Goal: Task Accomplishment & Management: Manage account settings

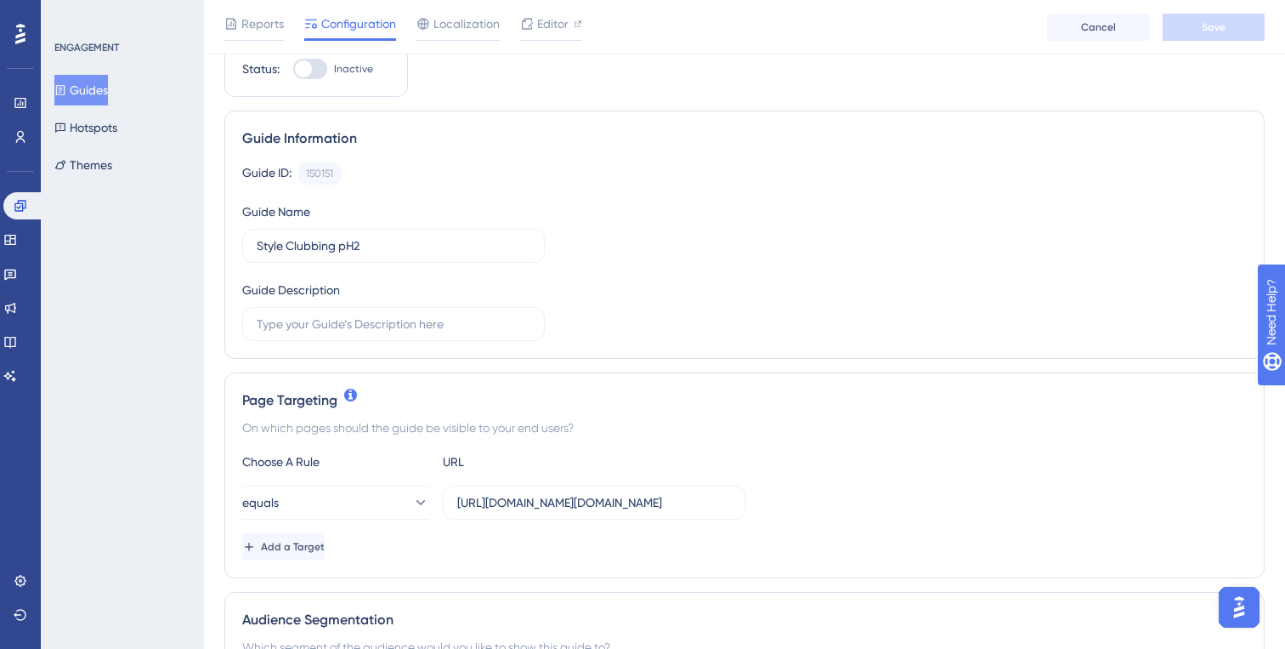
scroll to position [30, 0]
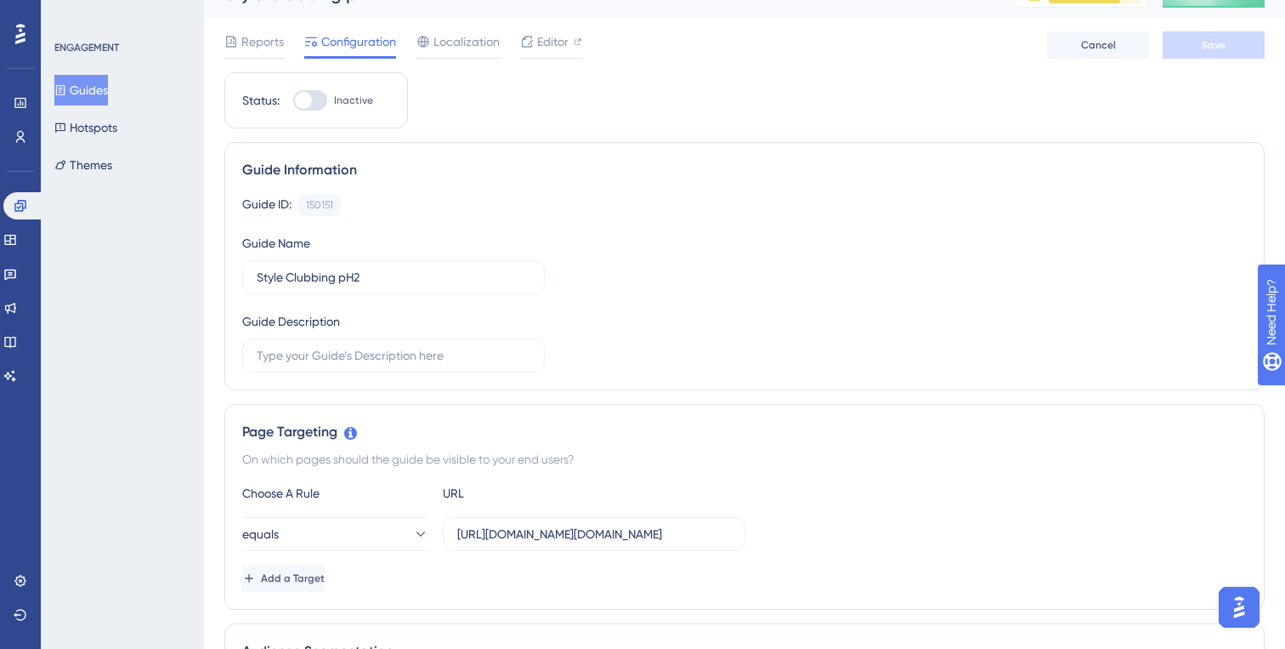
click at [308, 93] on div at bounding box center [303, 100] width 17 height 17
click at [293, 100] on input "Inactive" at bounding box center [292, 100] width 1 height 1
checkbox input "true"
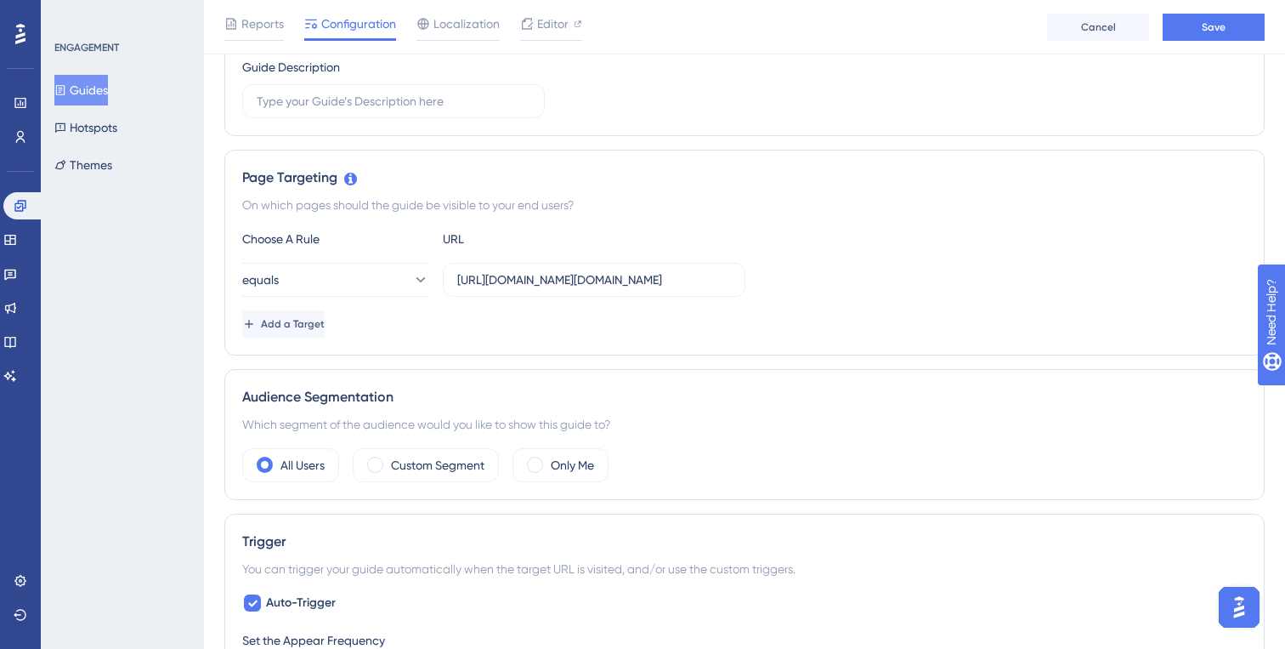
scroll to position [273, 0]
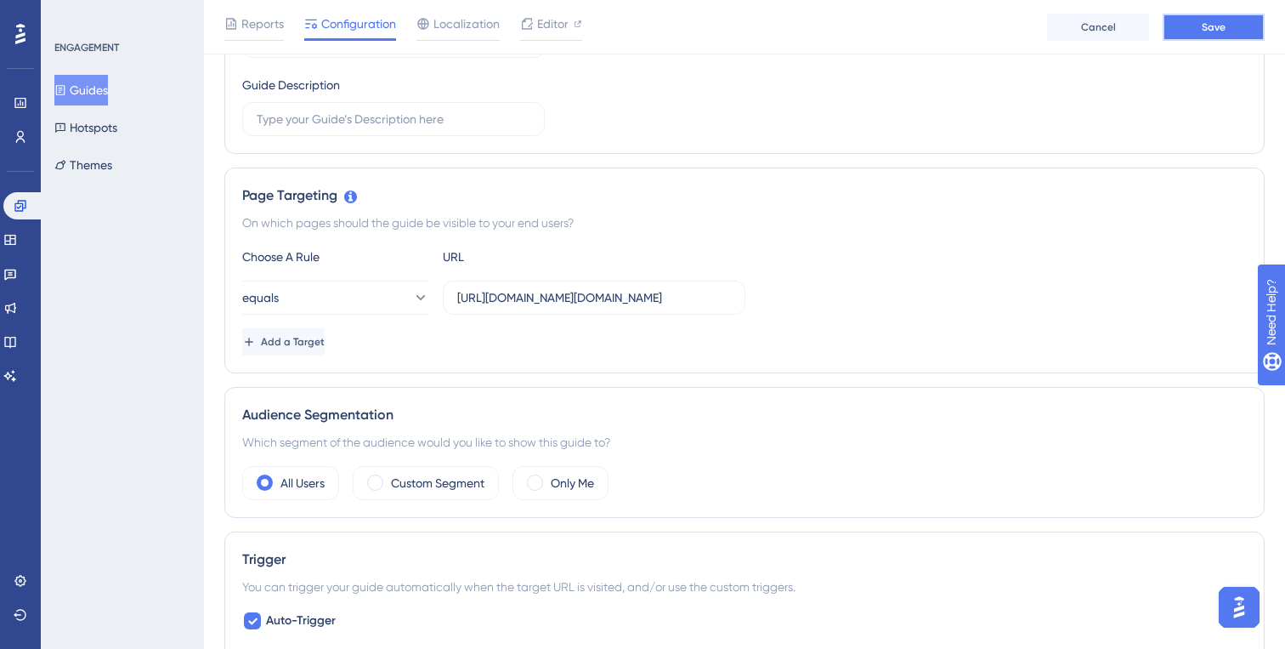
click at [1234, 29] on button "Save" at bounding box center [1214, 27] width 102 height 27
click at [547, 26] on span "Editor" at bounding box center [552, 24] width 31 height 20
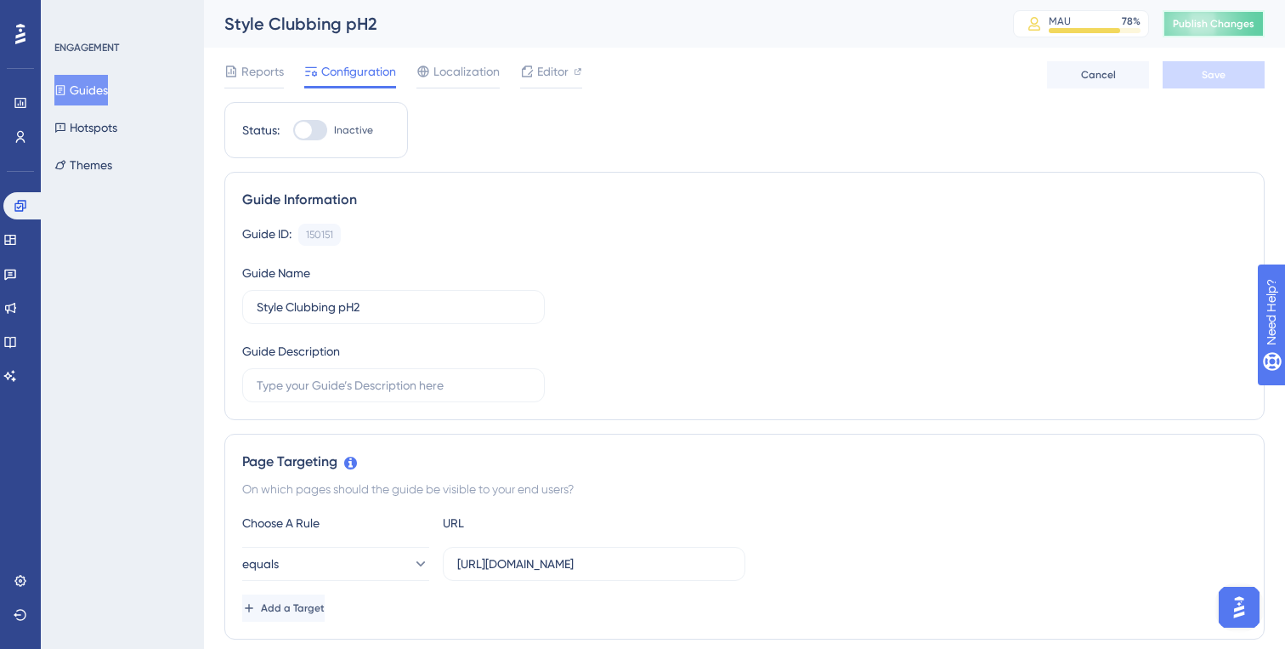
click at [1209, 34] on button "Publish Changes" at bounding box center [1214, 23] width 102 height 27
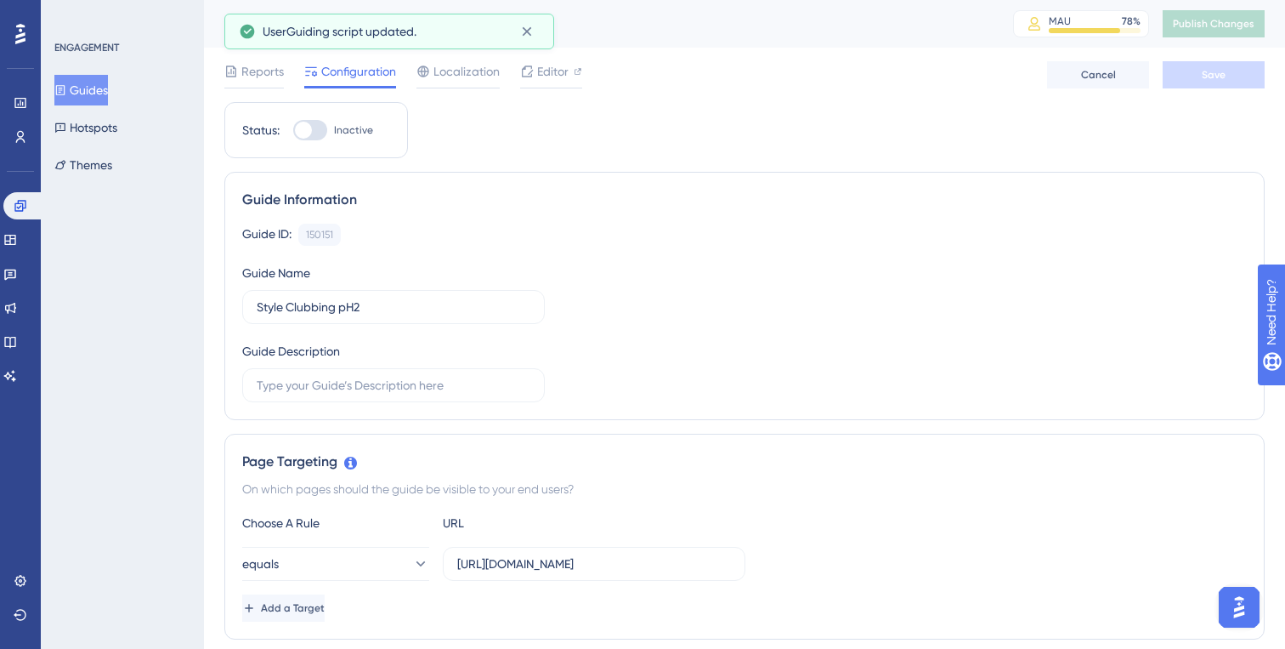
click at [97, 91] on button "Guides" at bounding box center [81, 90] width 54 height 31
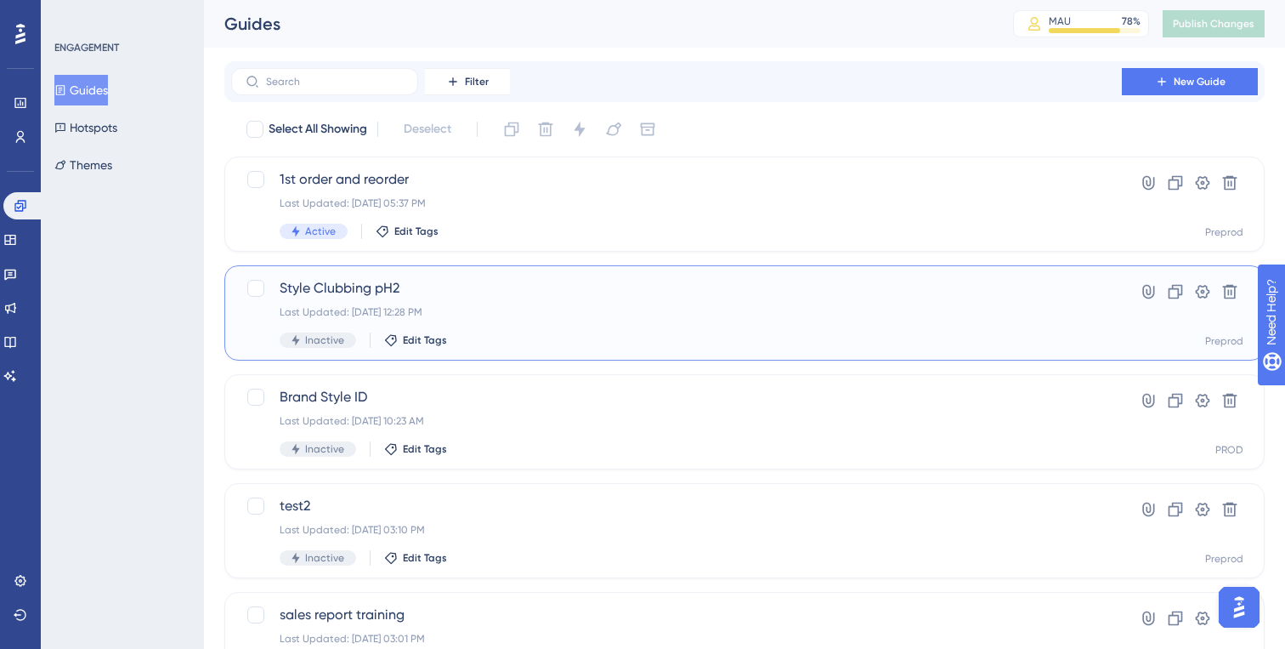
click at [475, 310] on div "Last Updated: Aug 25 2025, 12:28 PM" at bounding box center [677, 312] width 794 height 14
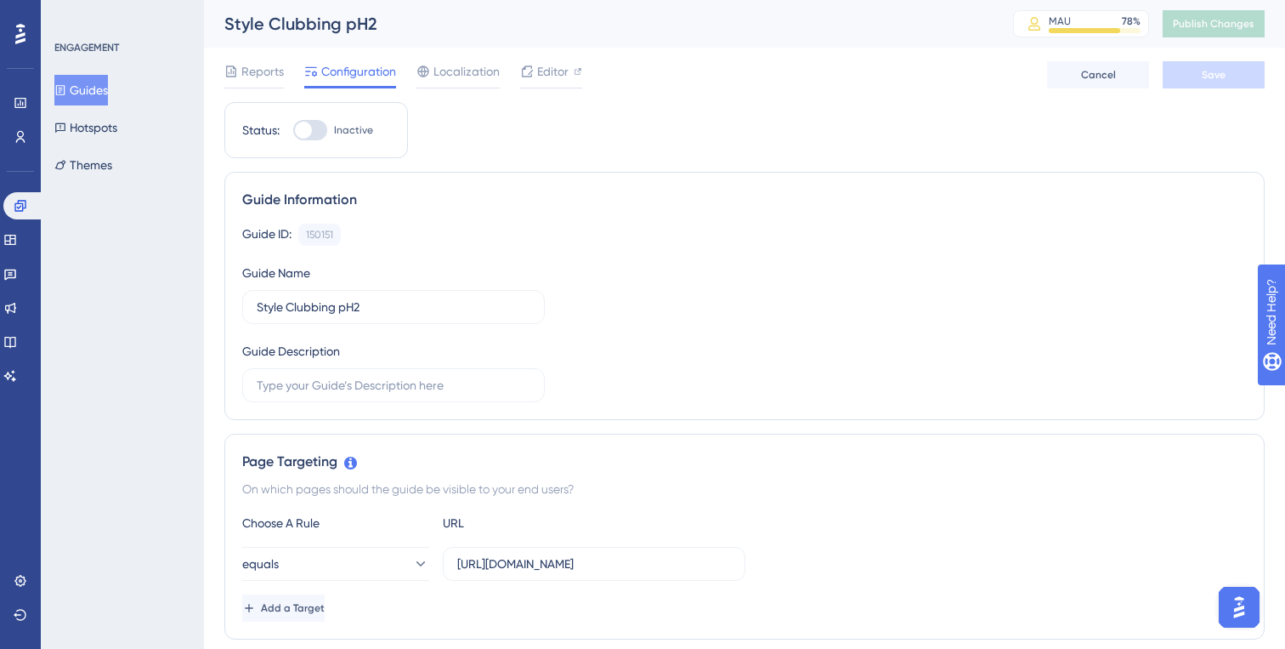
click at [334, 132] on span "Inactive" at bounding box center [353, 130] width 39 height 14
click at [293, 131] on input "Inactive" at bounding box center [292, 130] width 1 height 1
checkbox input "true"
click at [1233, 60] on div "Reports Configuration Localization Editor Cancel Save" at bounding box center [744, 75] width 1041 height 54
click at [1214, 74] on span "Save" at bounding box center [1214, 75] width 24 height 14
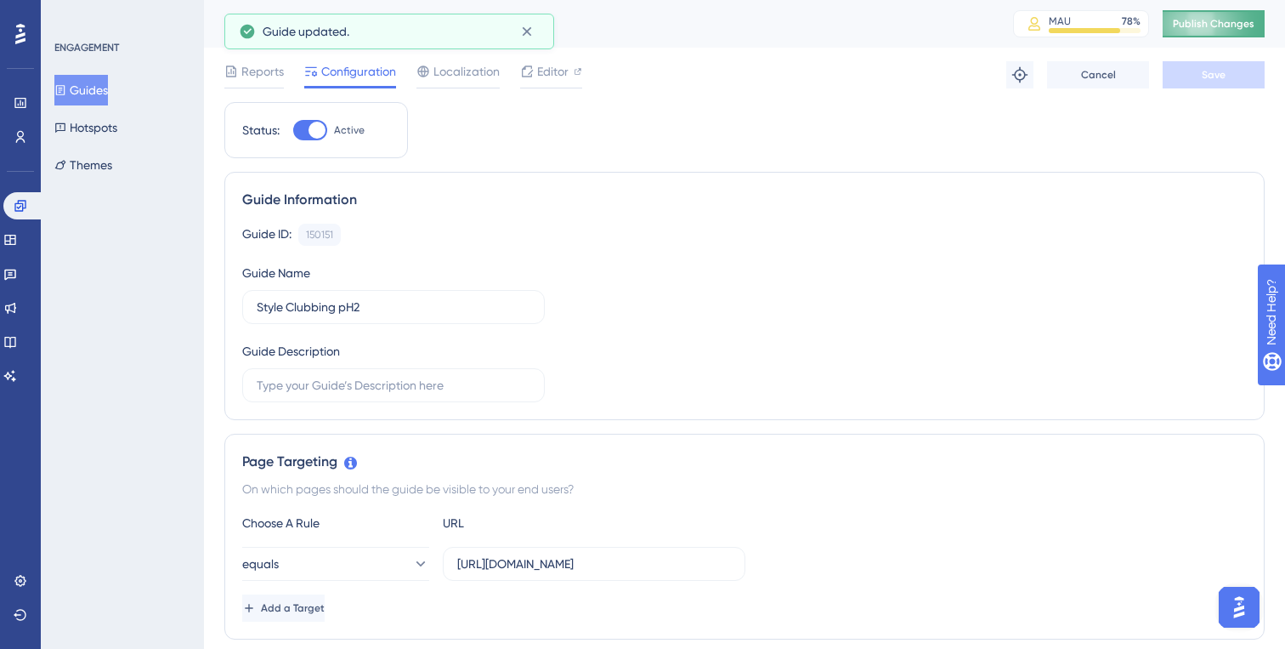
click at [1214, 24] on span "Publish Changes" at bounding box center [1214, 24] width 82 height 14
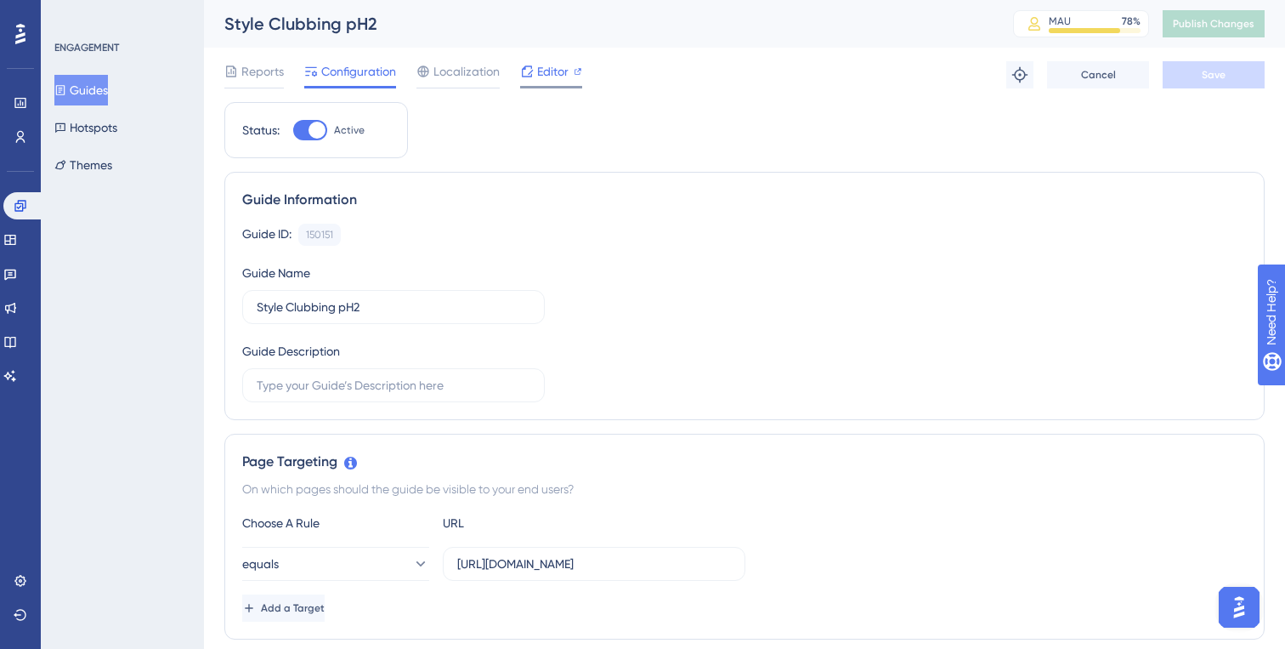
click at [568, 62] on span "Editor" at bounding box center [552, 71] width 31 height 20
click at [1178, 24] on span "Publish Changes" at bounding box center [1214, 24] width 82 height 14
click at [545, 74] on span "Editor" at bounding box center [552, 71] width 31 height 20
click at [106, 87] on button "Guides" at bounding box center [81, 90] width 54 height 31
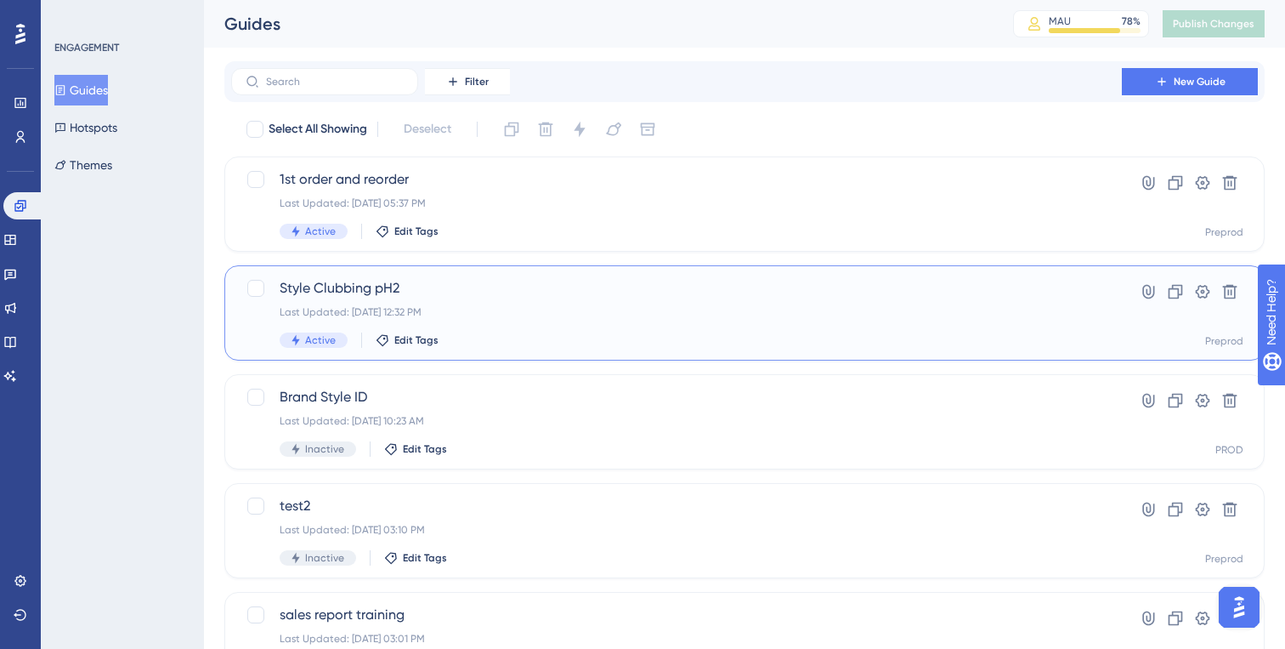
click at [473, 285] on span "Style Clubbing pH2" at bounding box center [677, 288] width 794 height 20
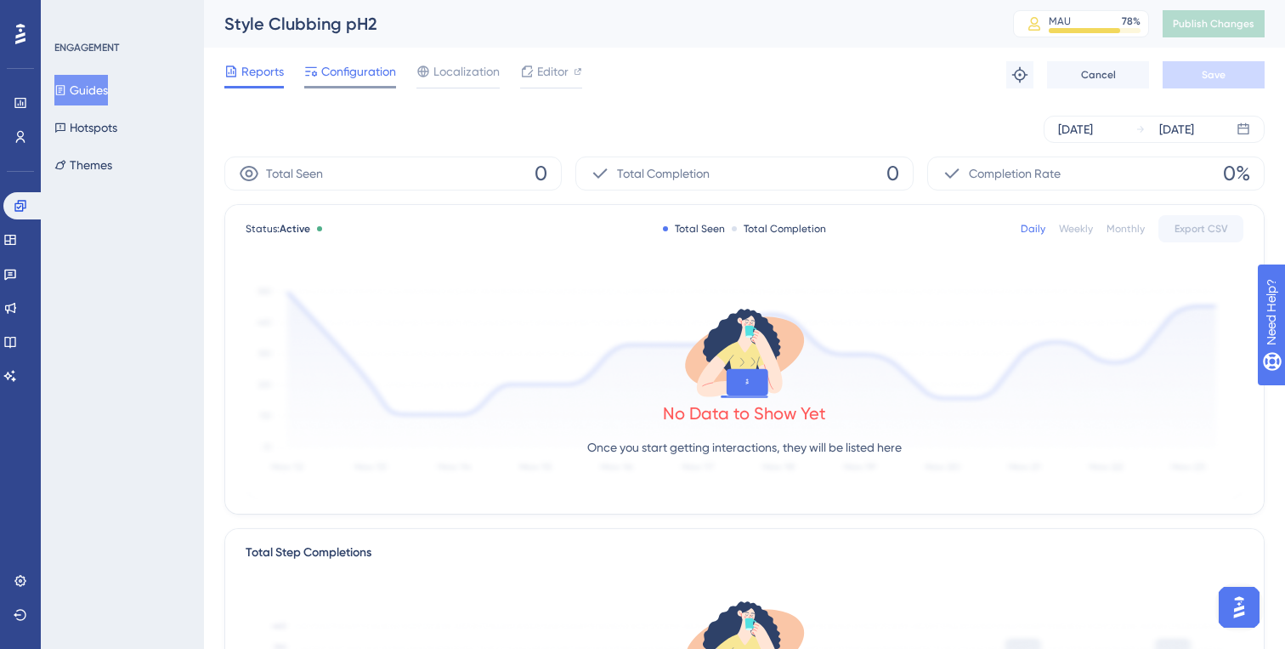
click at [353, 78] on span "Configuration" at bounding box center [358, 71] width 75 height 20
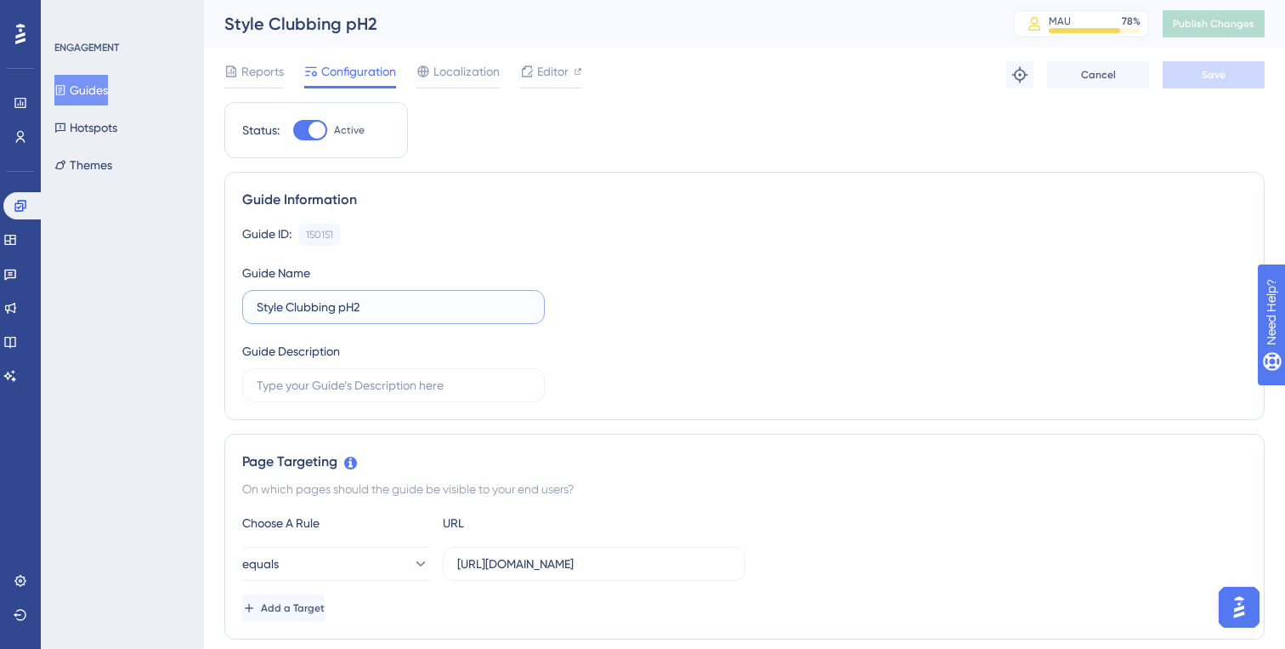
click at [371, 309] on input "Style Clubbing pH2" at bounding box center [394, 307] width 274 height 19
type input "Style Clubbing pH2 - upload"
click at [1177, 75] on button "Save" at bounding box center [1214, 74] width 102 height 27
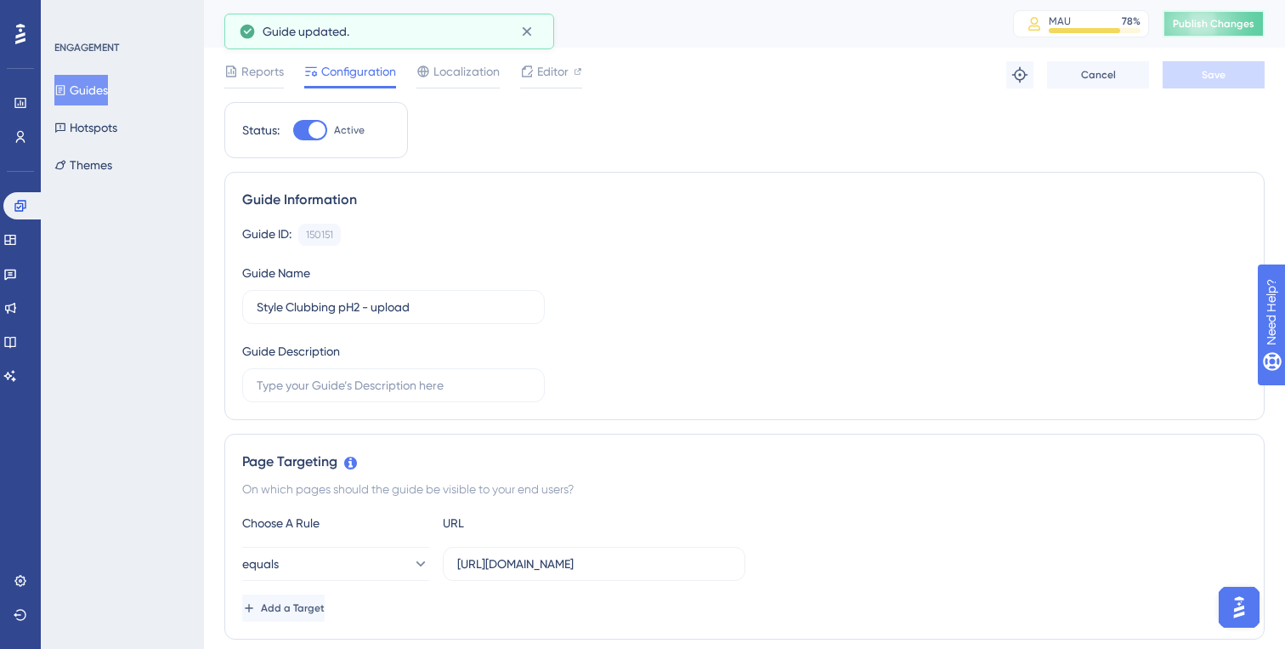
click at [1189, 30] on span "Publish Changes" at bounding box center [1214, 24] width 82 height 14
click at [87, 95] on button "Guides" at bounding box center [81, 90] width 54 height 31
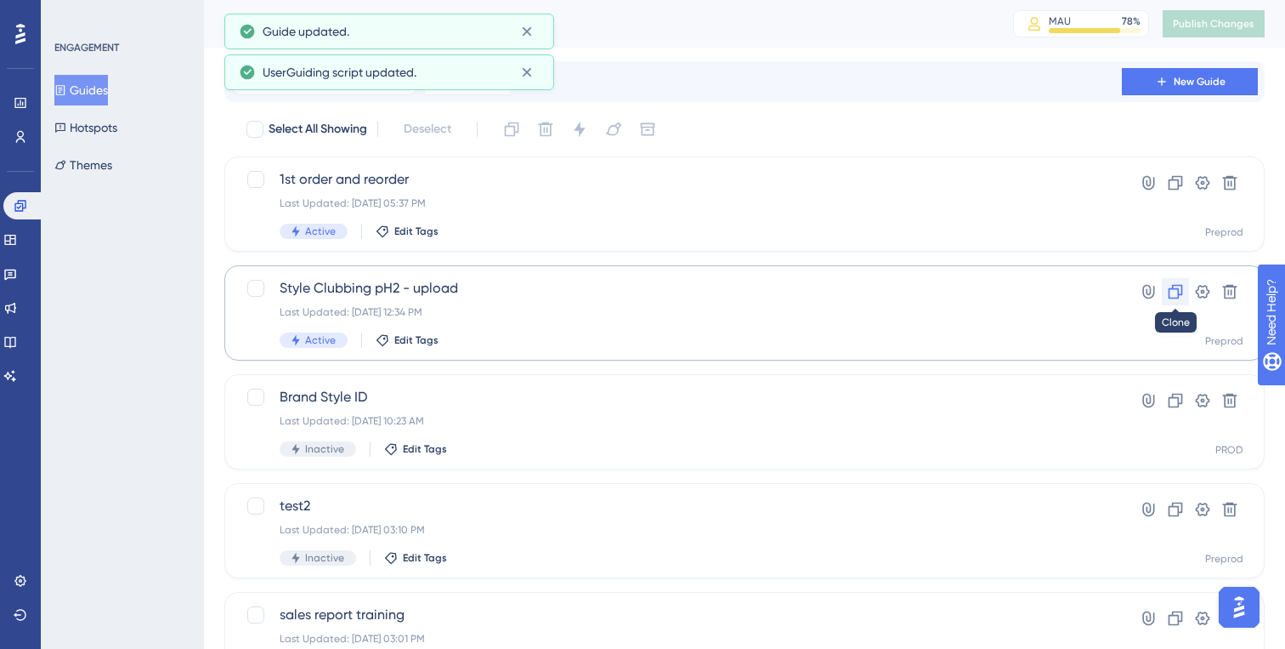
click at [1178, 289] on icon at bounding box center [1176, 292] width 14 height 14
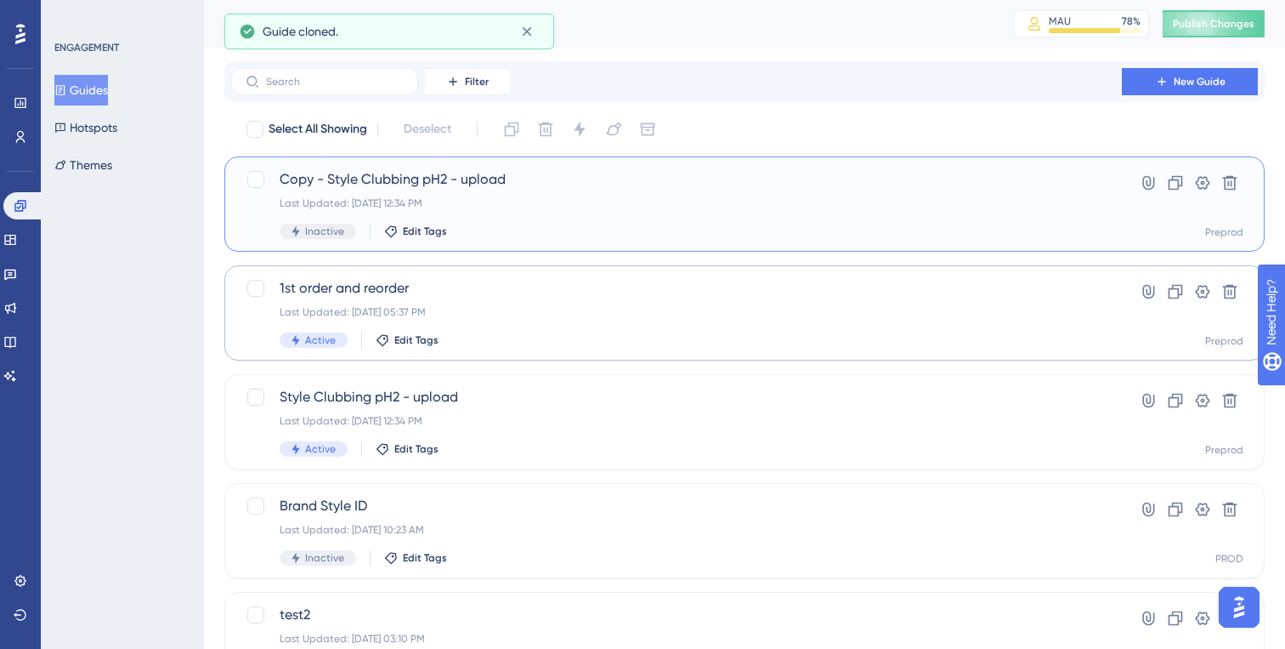
click at [491, 181] on span "Copy - Style Clubbing pH2 - upload" at bounding box center [677, 179] width 794 height 20
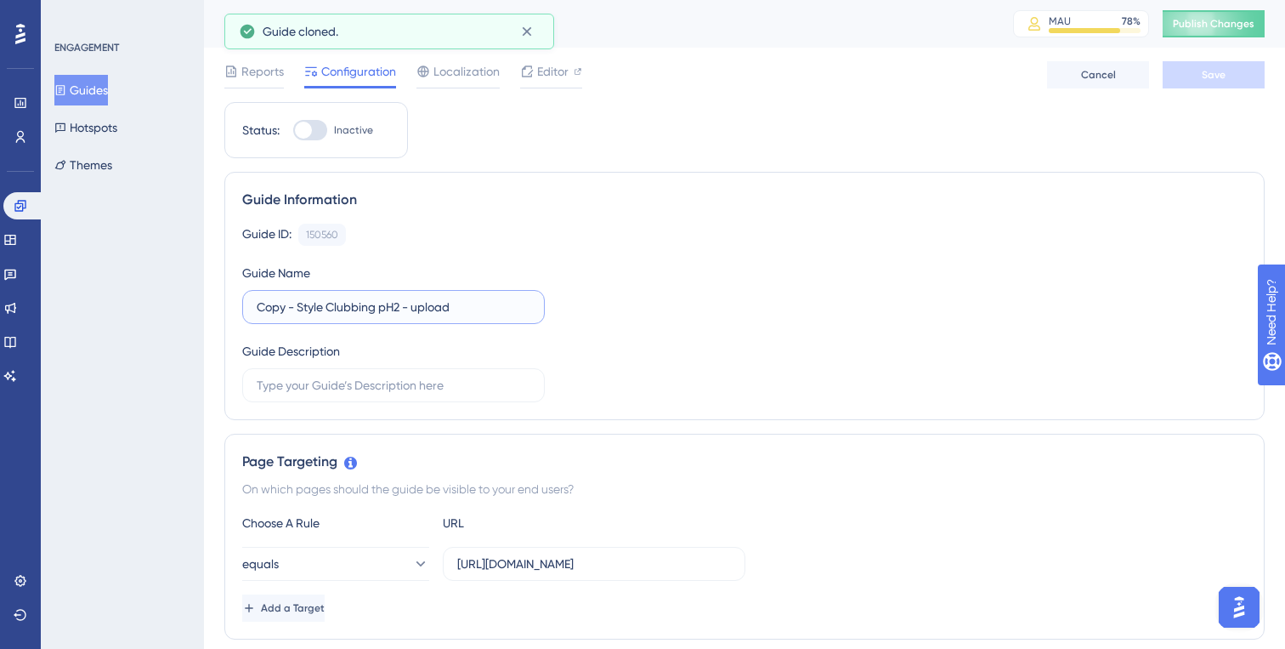
drag, startPoint x: 416, startPoint y: 309, endPoint x: 503, endPoint y: 306, distance: 87.6
click at [503, 306] on input "Copy - Style Clubbing pH2 - upload" at bounding box center [394, 307] width 274 height 19
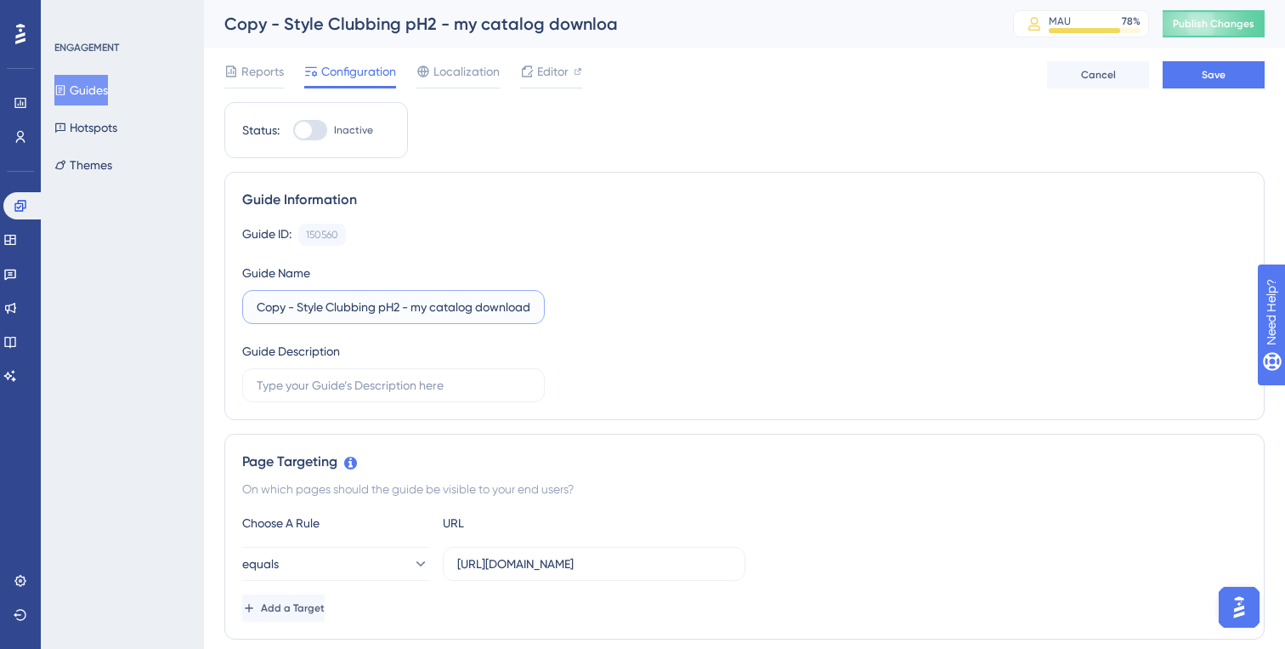
scroll to position [0, 4]
drag, startPoint x: 292, startPoint y: 314, endPoint x: 210, endPoint y: 315, distance: 81.6
click at [0, 0] on div "Performance Users Engagement Widgets Feedback Product Updates Knowledge Base AI…" at bounding box center [0, 0] width 0 height 0
drag, startPoint x: 294, startPoint y: 304, endPoint x: 238, endPoint y: 303, distance: 56.1
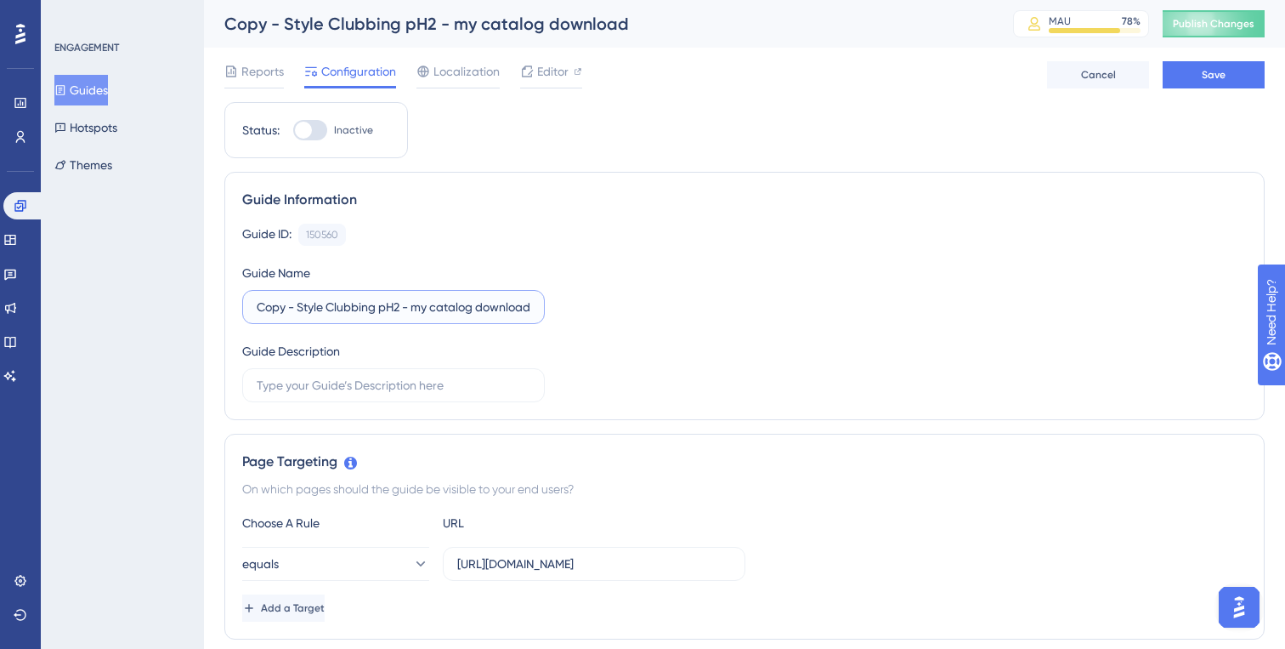
click at [238, 303] on div "Guide Information Guide ID: 150560 Copy Guide Name Copy - Style Clubbing pH2 - …" at bounding box center [744, 296] width 1041 height 248
type input "Style Clubbing pH2 - my catalog download"
click at [307, 135] on div at bounding box center [303, 130] width 17 height 17
click at [293, 131] on input "Inactive" at bounding box center [292, 130] width 1 height 1
checkbox input "true"
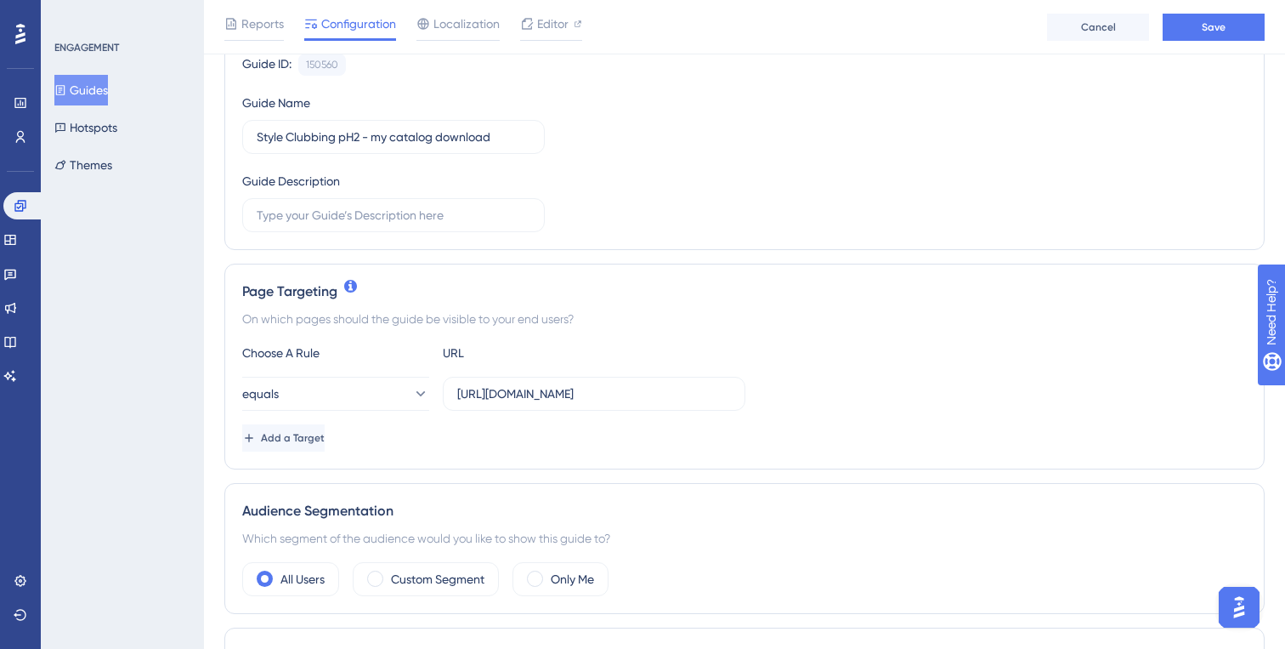
scroll to position [188, 0]
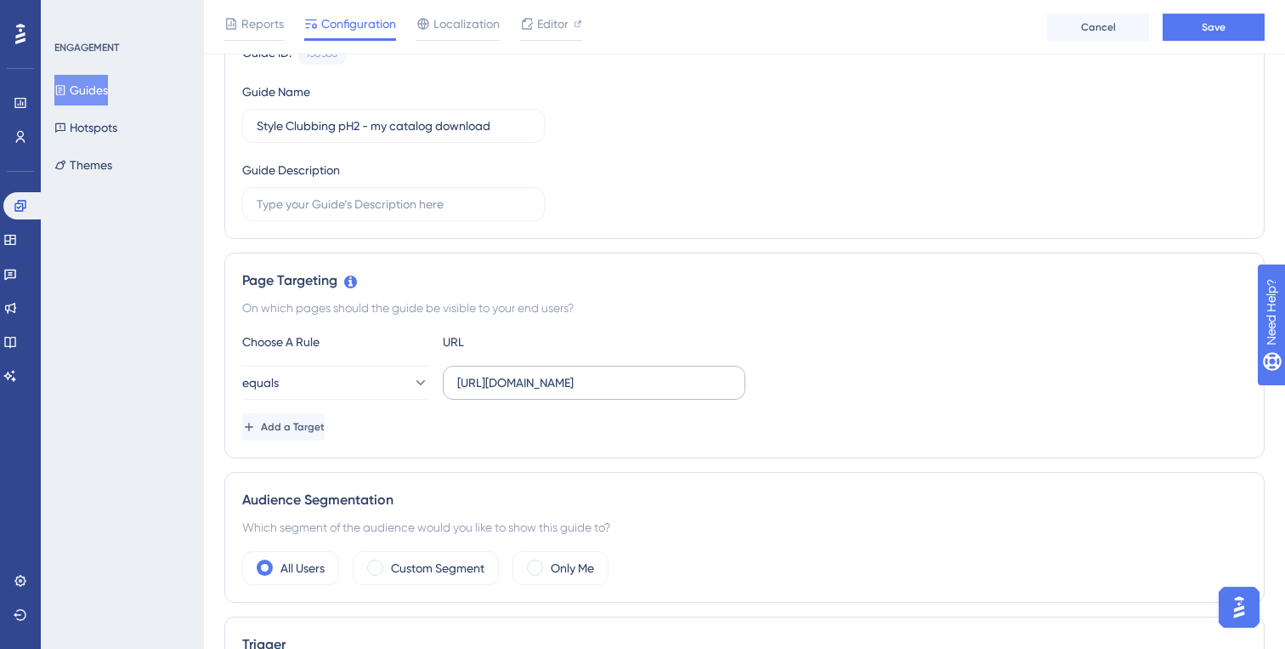
click at [641, 369] on label "https://preprod-marketplace.ounass.com/app/product-management/product-upload-up…" at bounding box center [594, 383] width 303 height 34
click at [641, 373] on input "https://preprod-marketplace.ounass.com/app/product-management/product-upload-up…" at bounding box center [594, 382] width 274 height 19
click at [629, 378] on input "https://preprod-marketplace.ounass.com/app/product-management/product-upload-up…" at bounding box center [594, 382] width 274 height 19
paste input "my-catalog"
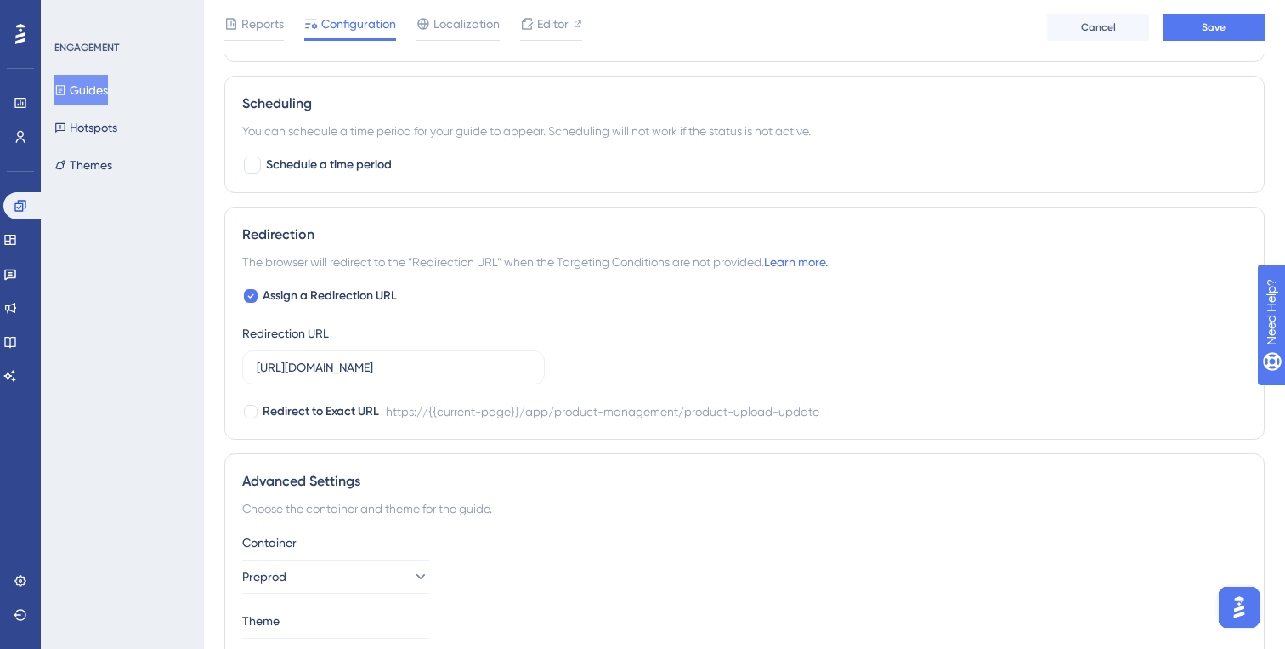
scroll to position [1246, 0]
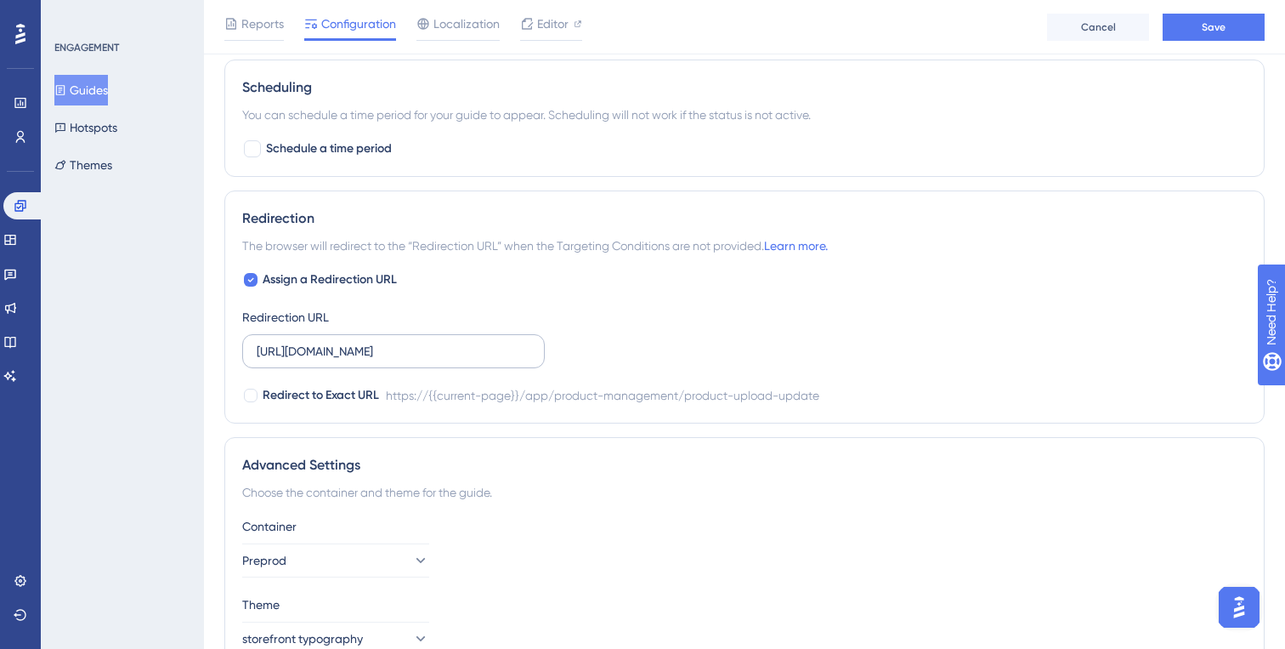
type input "https://preprod-marketplace.ounass.com/app/product-management/my-catalog"
click at [479, 353] on input "https://preprod-marketplace.ounass.com/app/product-management/product-upload-up…" at bounding box center [394, 351] width 274 height 19
paste input "my-catalog"
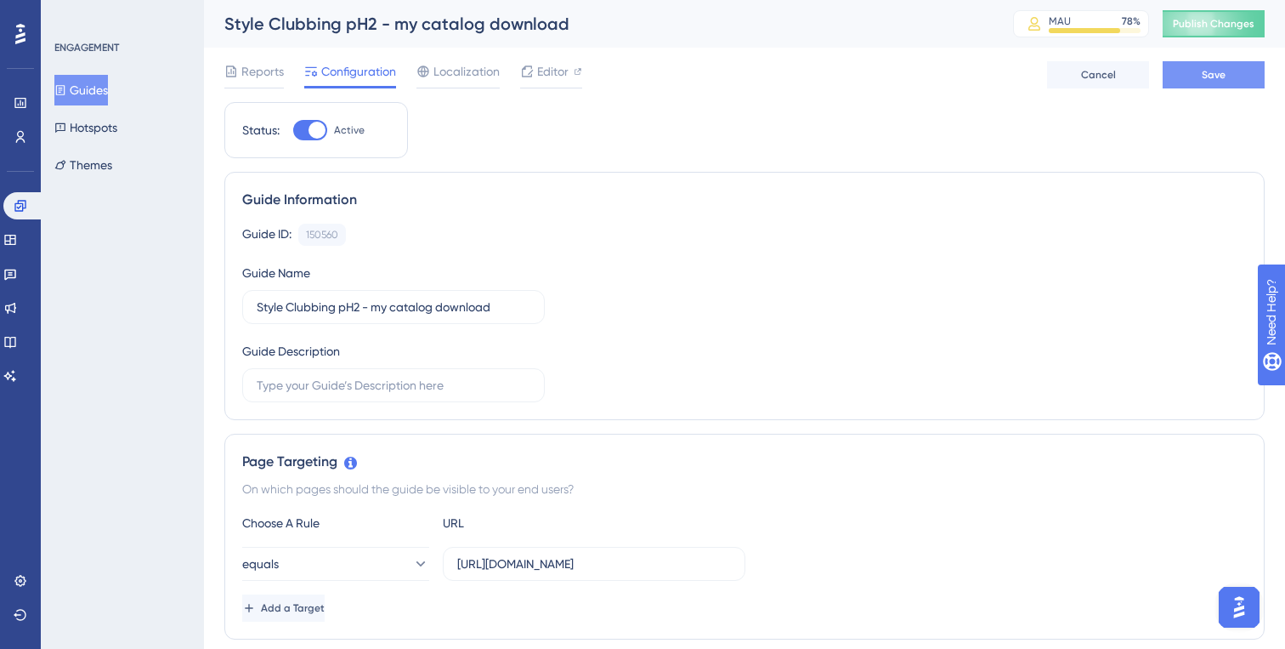
type input "https://preprod-marketplace.ounass.com/app/product-management/my-catalog"
click at [1234, 78] on button "Save" at bounding box center [1214, 74] width 102 height 27
click at [1234, 21] on span "Publish Changes" at bounding box center [1214, 24] width 82 height 14
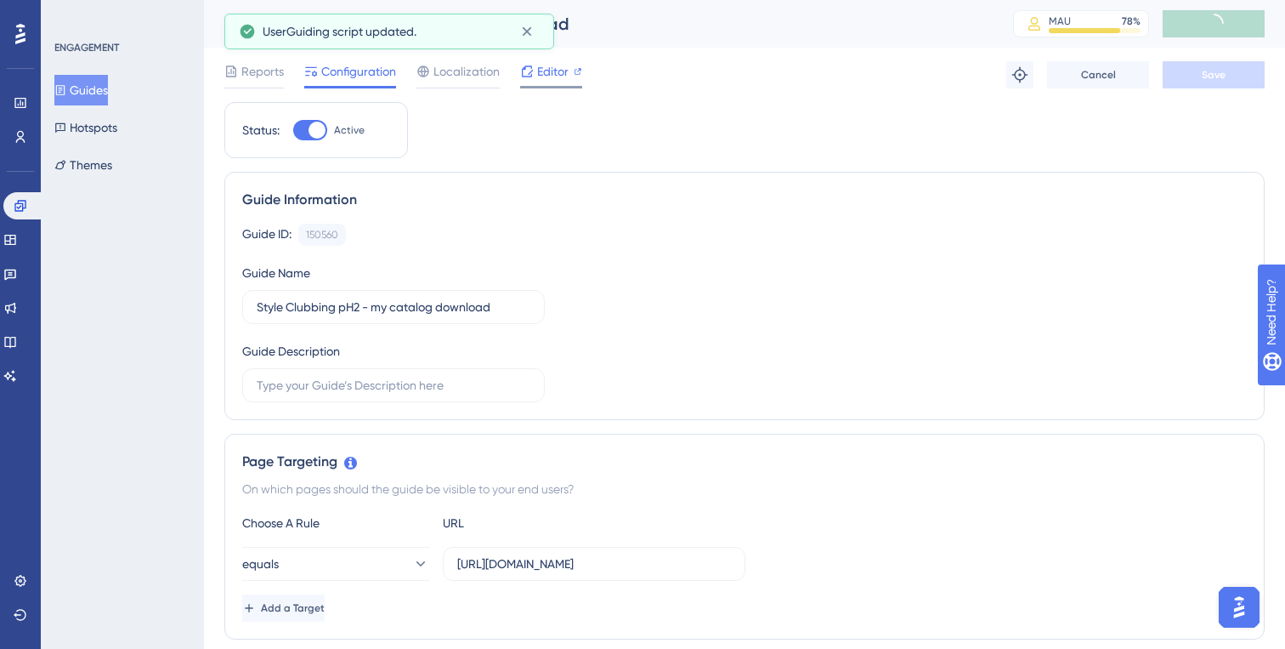
click at [549, 73] on span "Editor" at bounding box center [552, 71] width 31 height 20
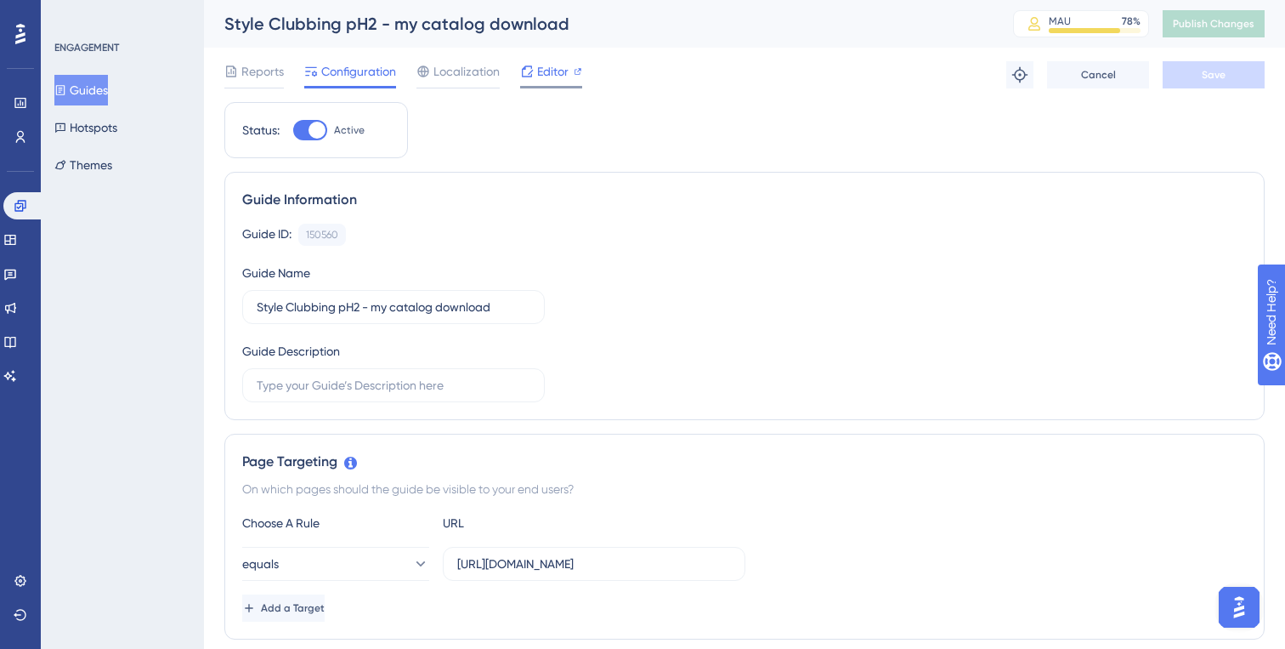
click at [542, 71] on span "Editor" at bounding box center [552, 71] width 31 height 20
click at [82, 96] on button "Guides" at bounding box center [81, 90] width 54 height 31
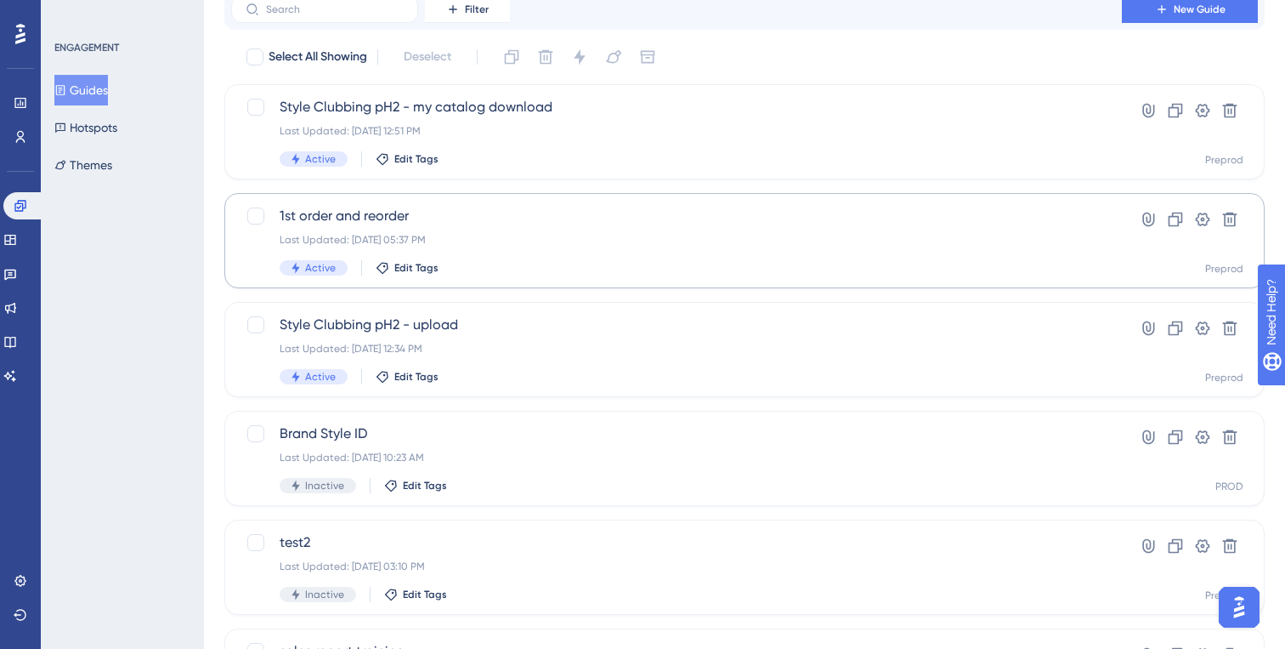
scroll to position [88, 0]
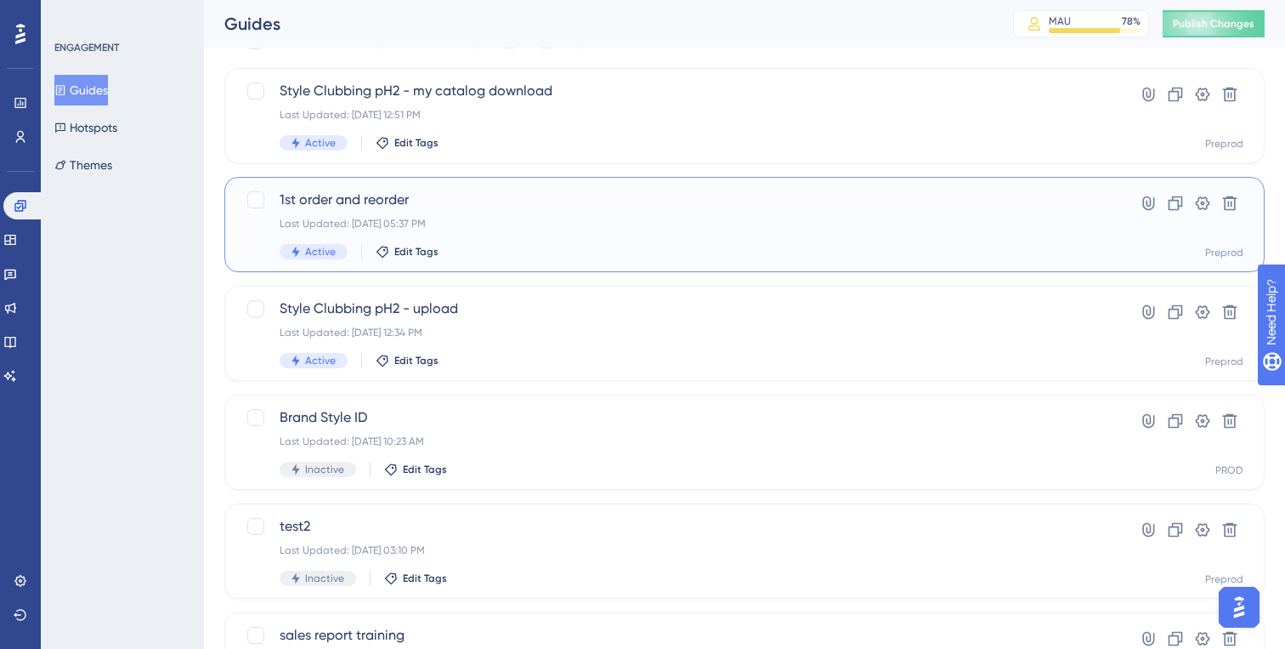
click at [570, 213] on div "1st order and reorder Last Updated: Aug 22 2025, 05:37 PM Active Edit Tags" at bounding box center [677, 225] width 794 height 70
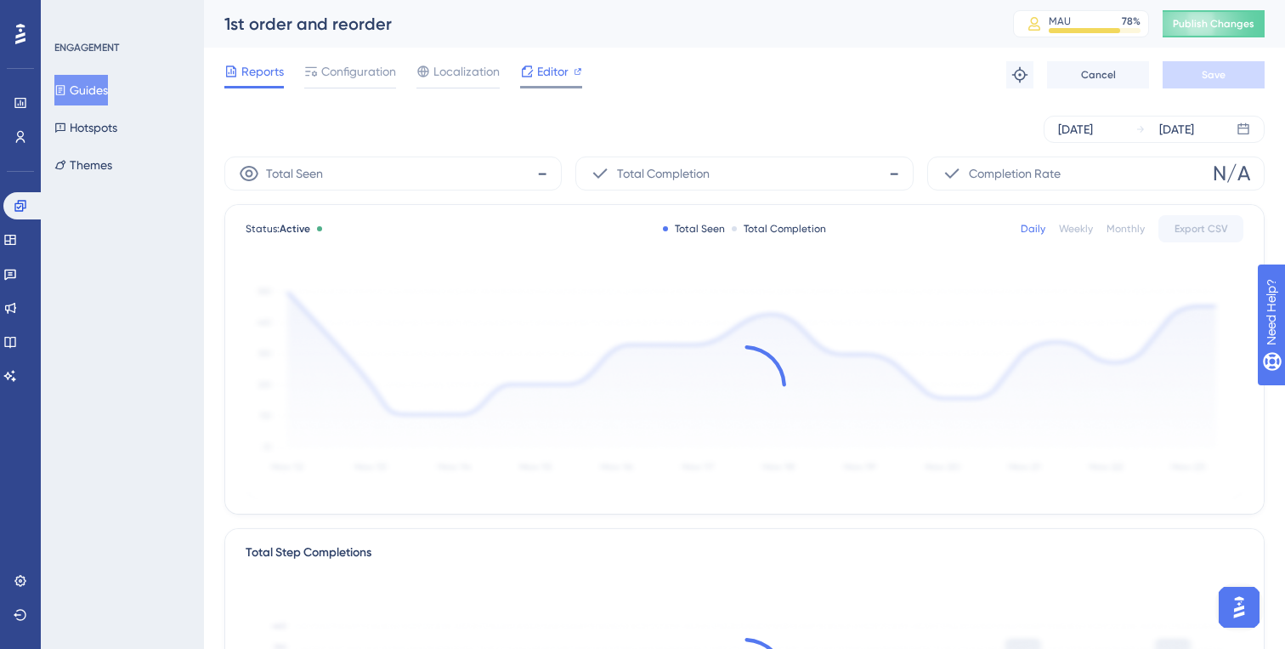
click at [559, 71] on span "Editor" at bounding box center [552, 71] width 31 height 20
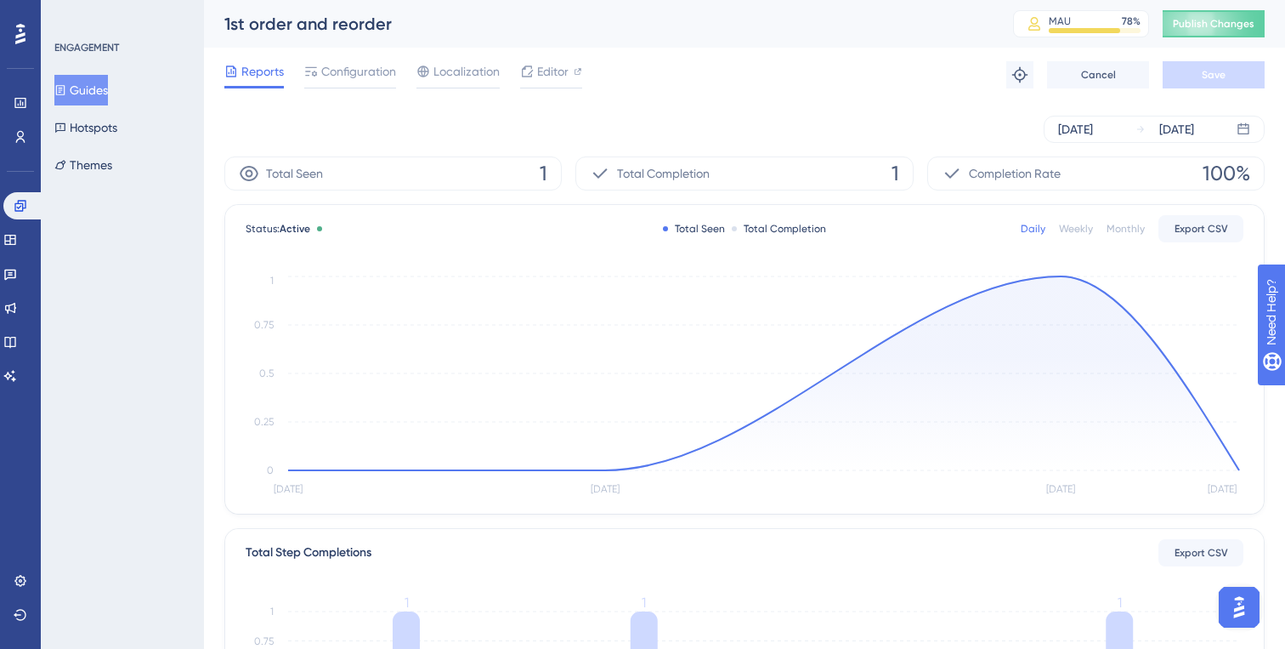
click at [66, 88] on icon at bounding box center [60, 90] width 12 height 12
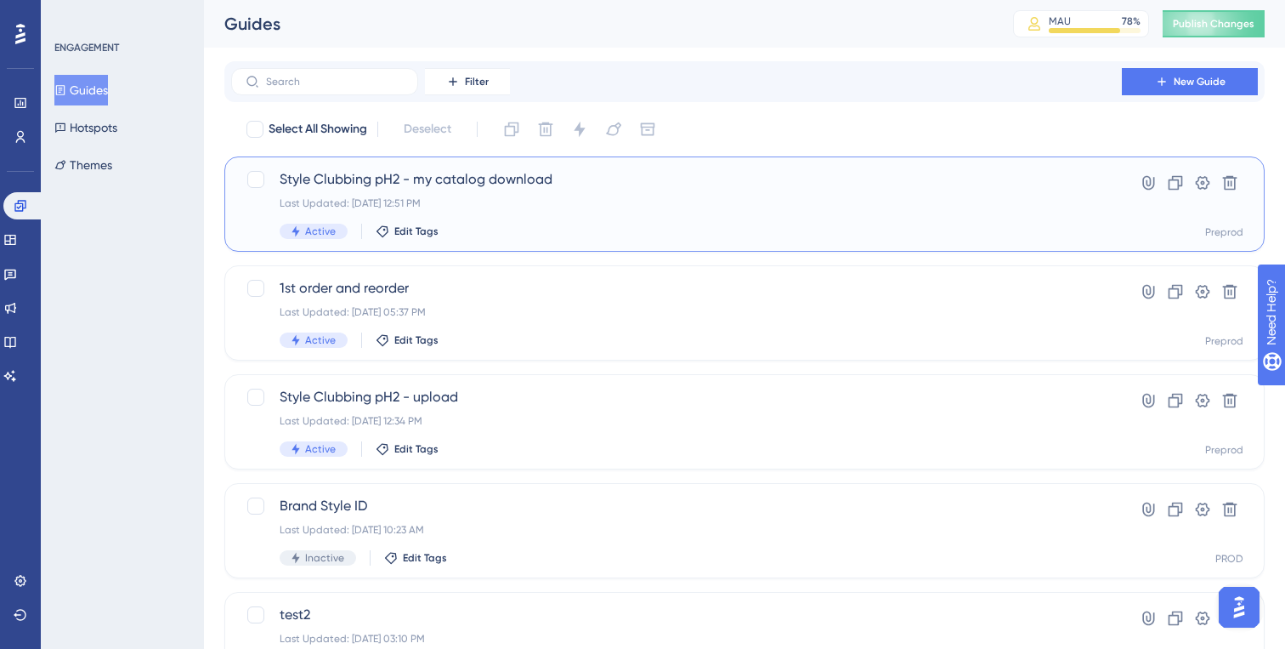
click at [482, 213] on div "Style Clubbing pH2 - my catalog download Last Updated: Aug 25 2025, 12:51 PM Ac…" at bounding box center [677, 204] width 794 height 70
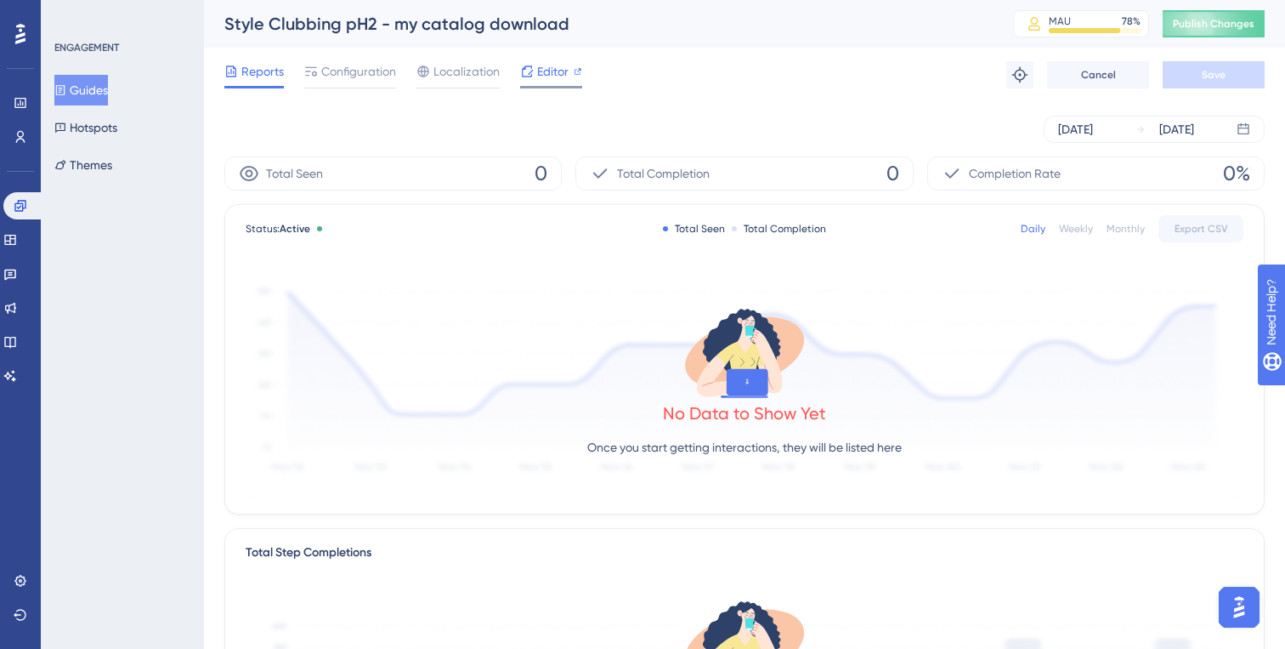
click at [527, 69] on icon at bounding box center [527, 72] width 14 height 14
click at [1212, 25] on span "Publish Changes" at bounding box center [1214, 24] width 82 height 14
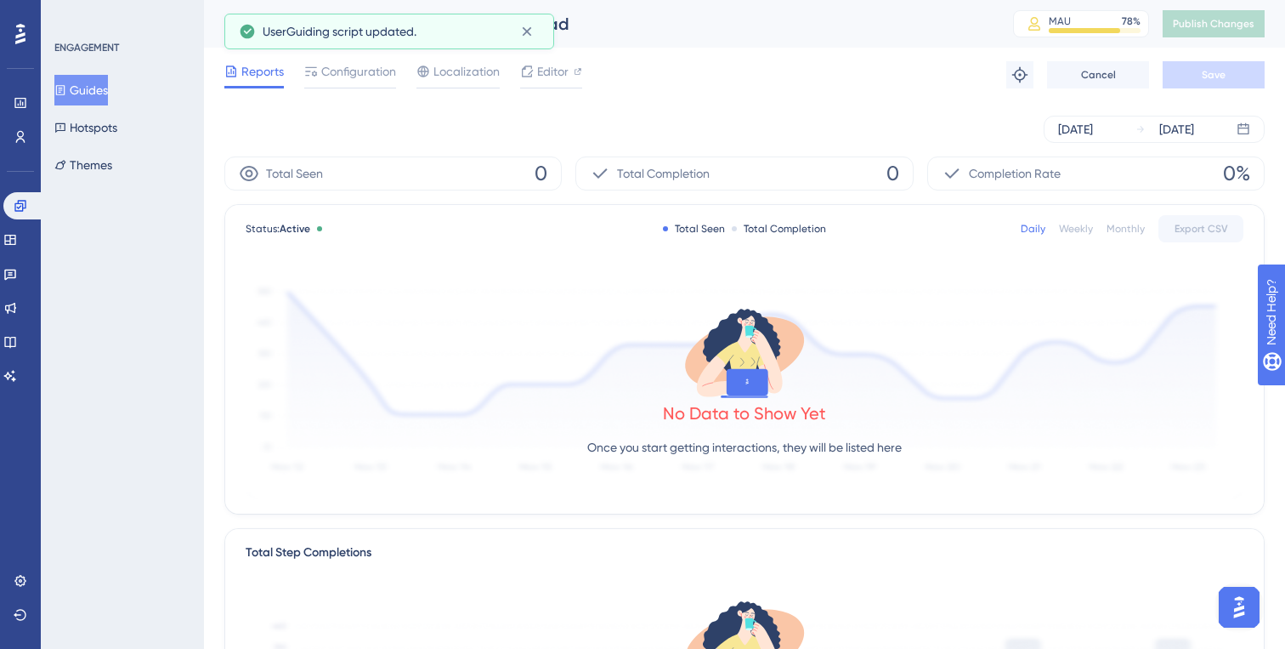
click at [101, 92] on button "Guides" at bounding box center [81, 90] width 54 height 31
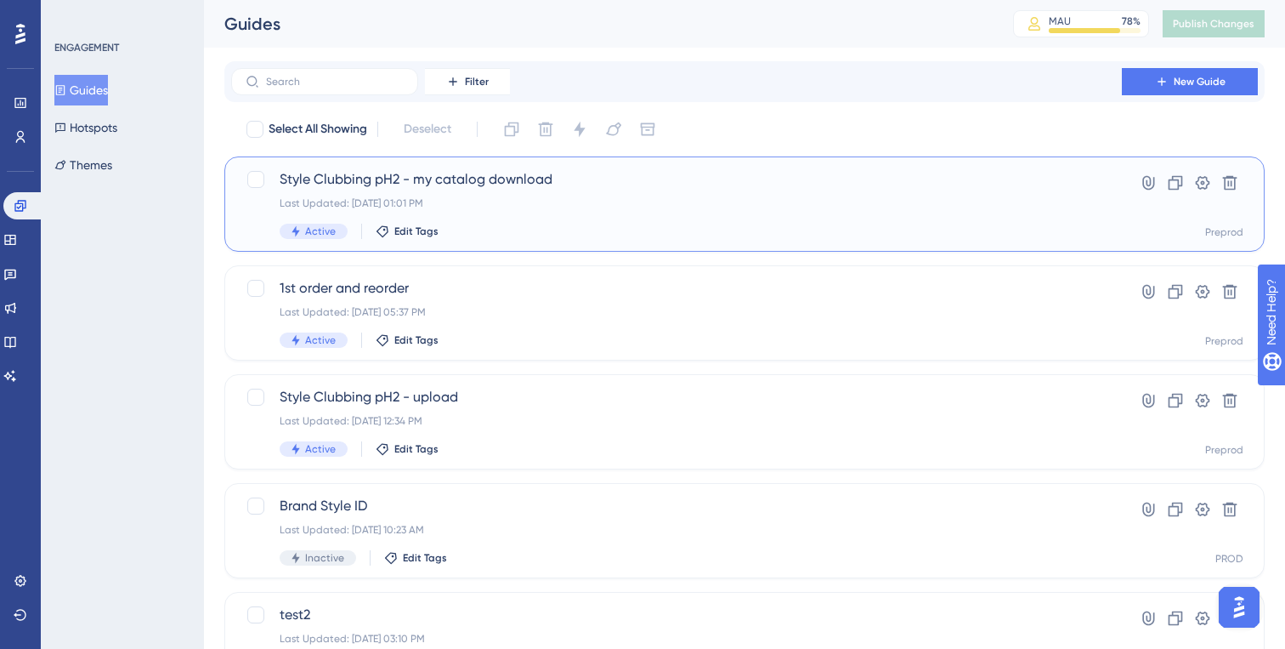
click at [553, 227] on div "Active Edit Tags" at bounding box center [677, 231] width 794 height 15
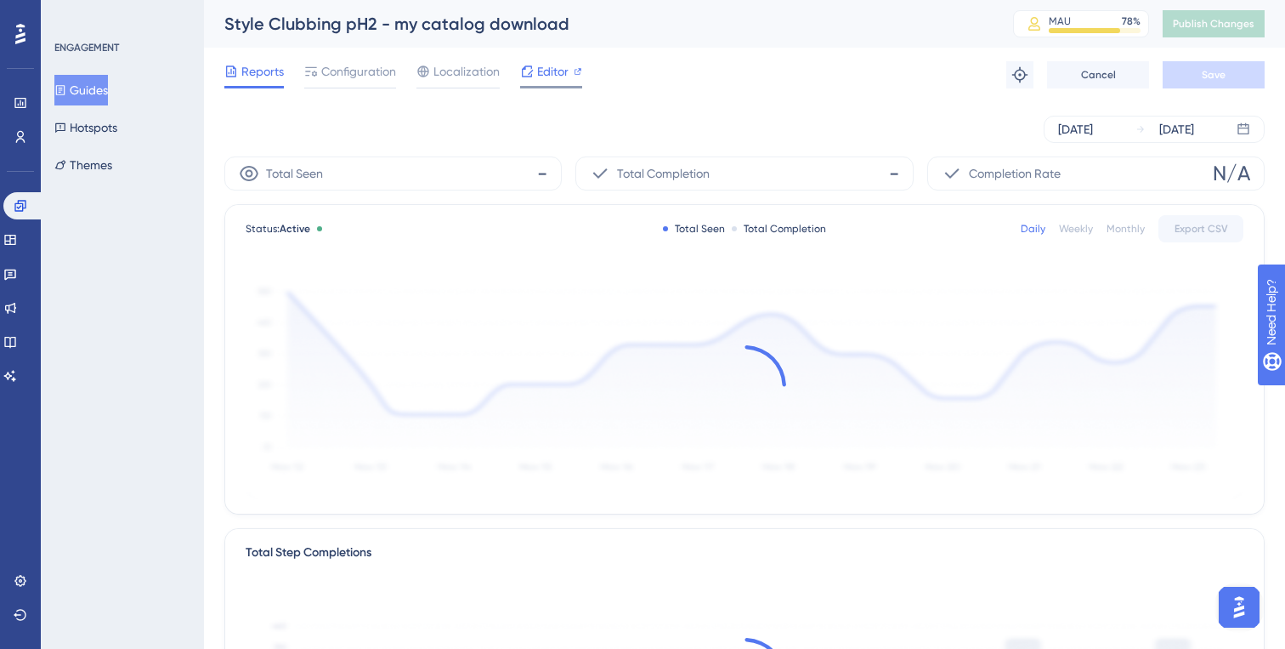
click at [561, 72] on span "Editor" at bounding box center [552, 71] width 31 height 20
click at [1186, 22] on span "Publish Changes" at bounding box center [1214, 24] width 82 height 14
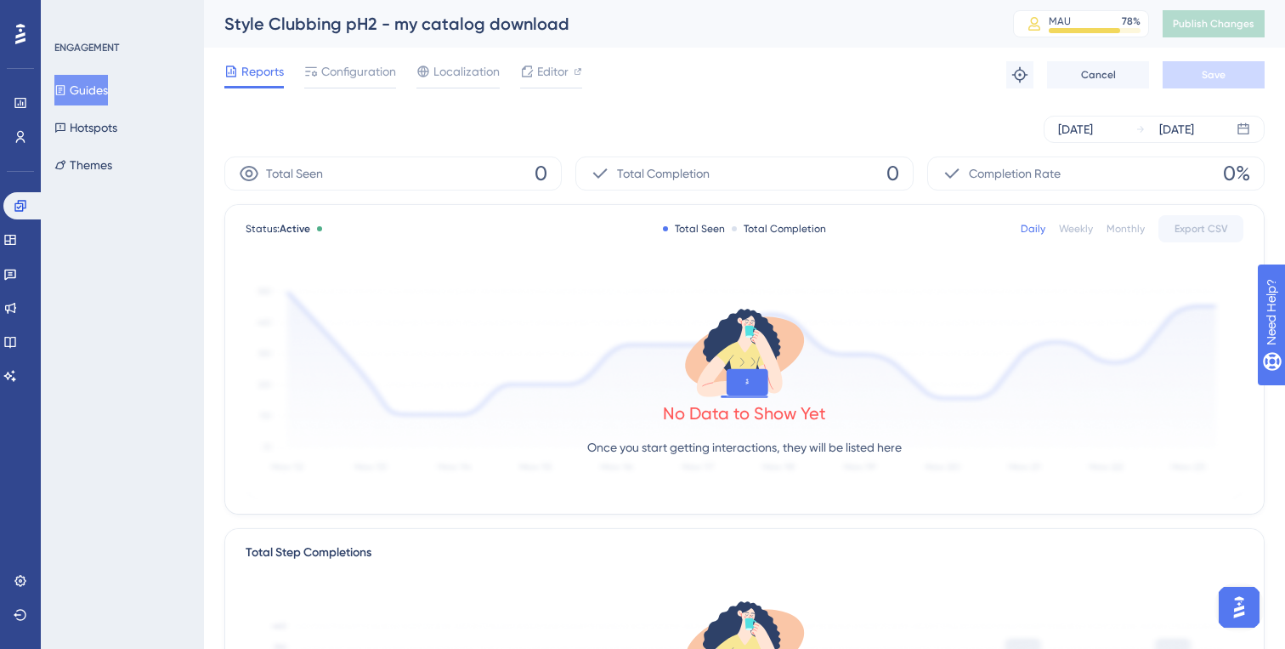
click at [108, 88] on button "Guides" at bounding box center [81, 90] width 54 height 31
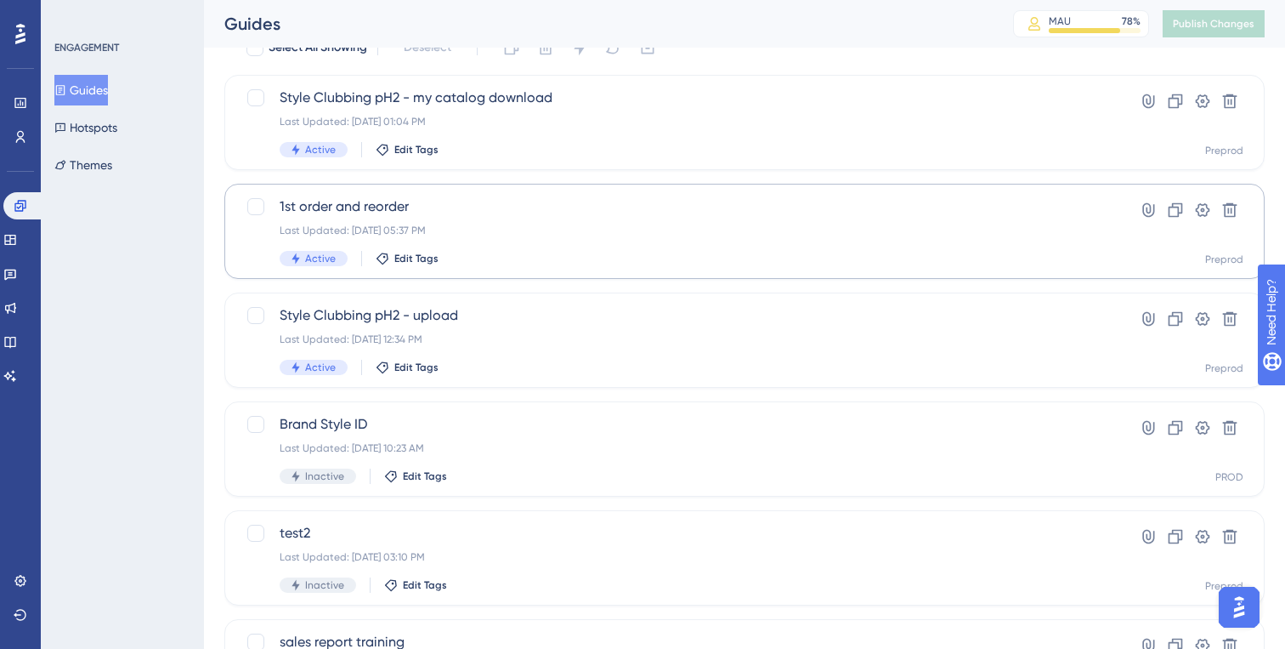
scroll to position [82, 0]
click at [541, 253] on div "Active Edit Tags" at bounding box center [677, 257] width 794 height 15
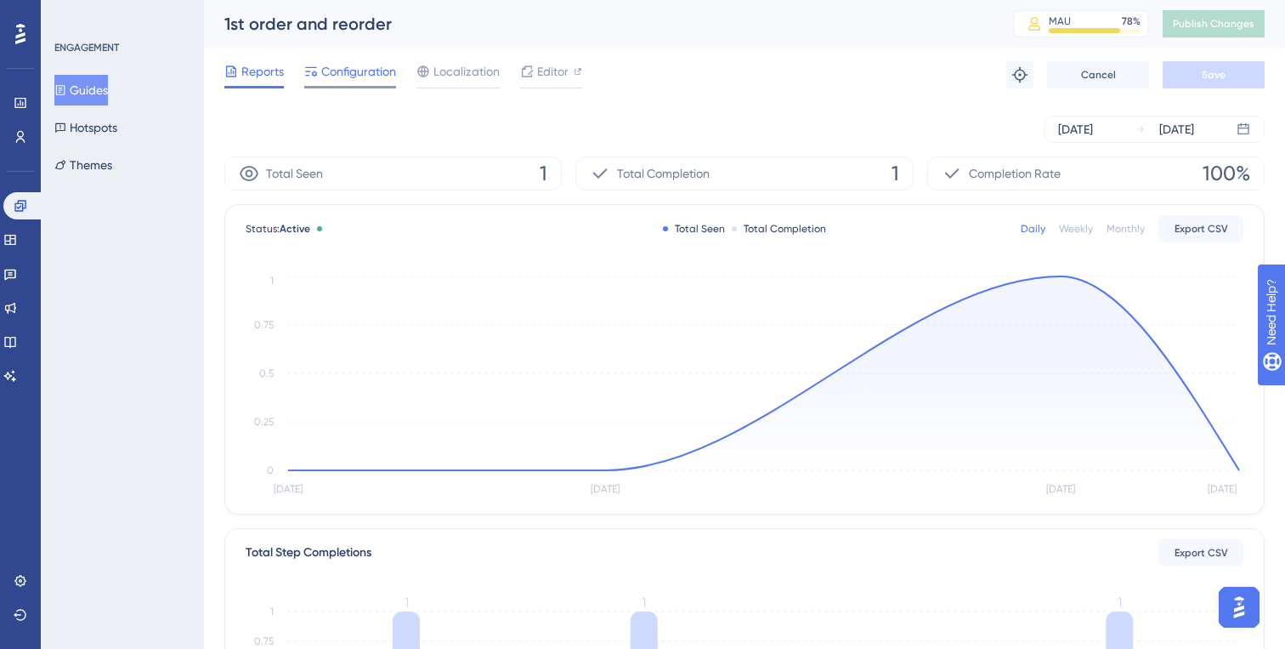
click at [374, 68] on span "Configuration" at bounding box center [358, 71] width 75 height 20
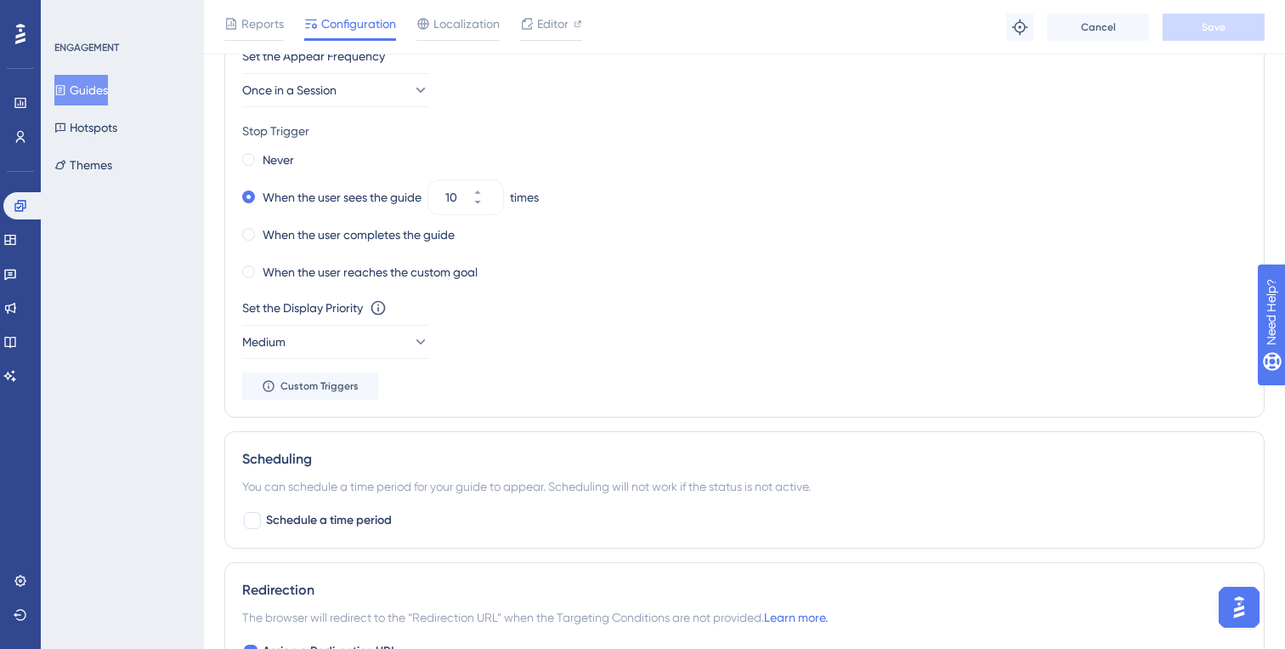
scroll to position [878, 0]
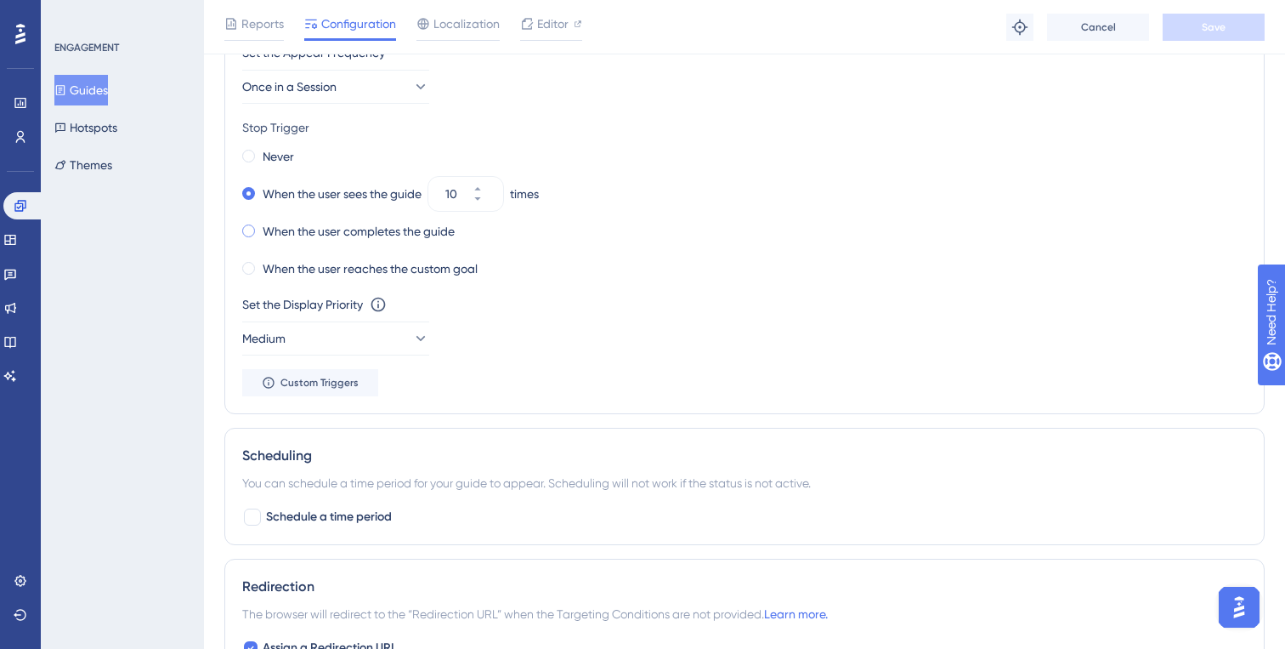
click at [414, 227] on label "When the user completes the guide" at bounding box center [359, 231] width 192 height 20
click at [1188, 29] on button "Save" at bounding box center [1214, 27] width 102 height 27
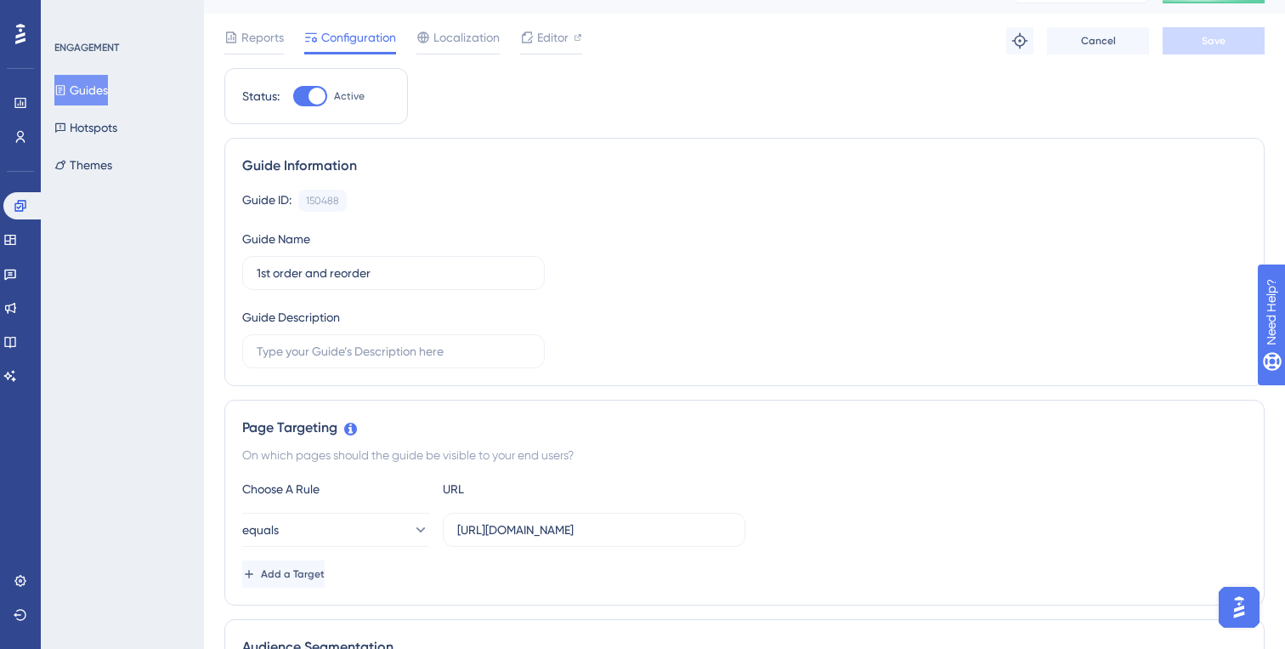
scroll to position [0, 0]
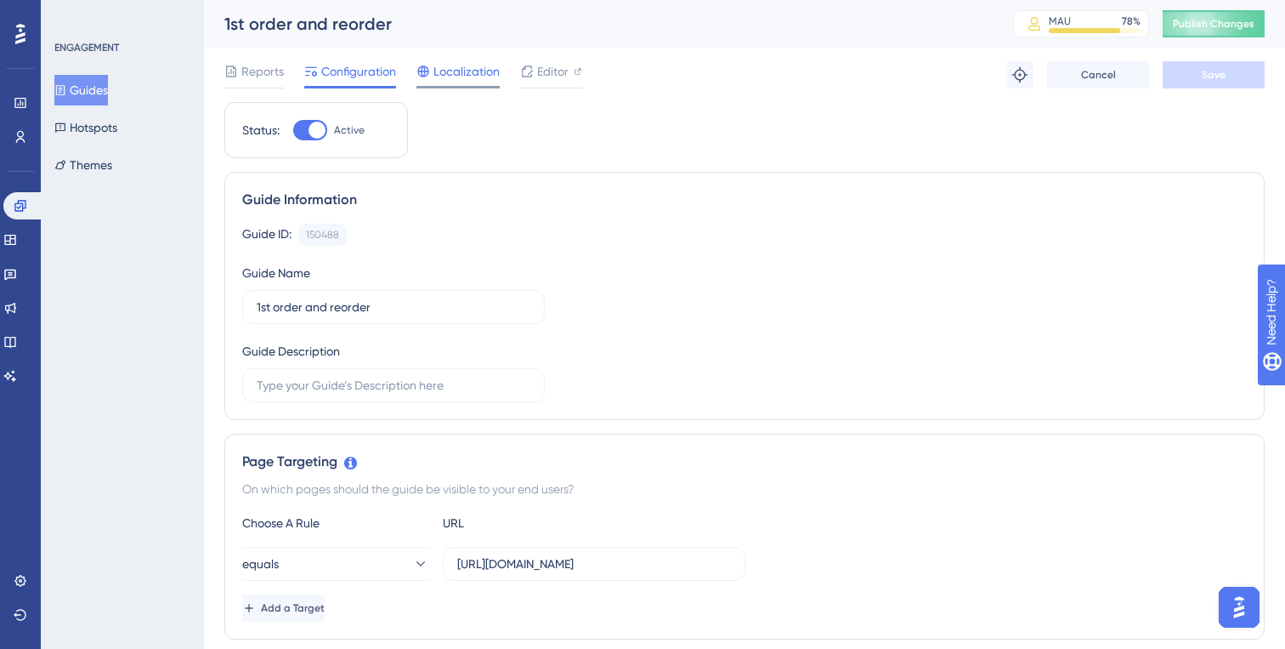
click at [448, 71] on span "Localization" at bounding box center [467, 71] width 66 height 20
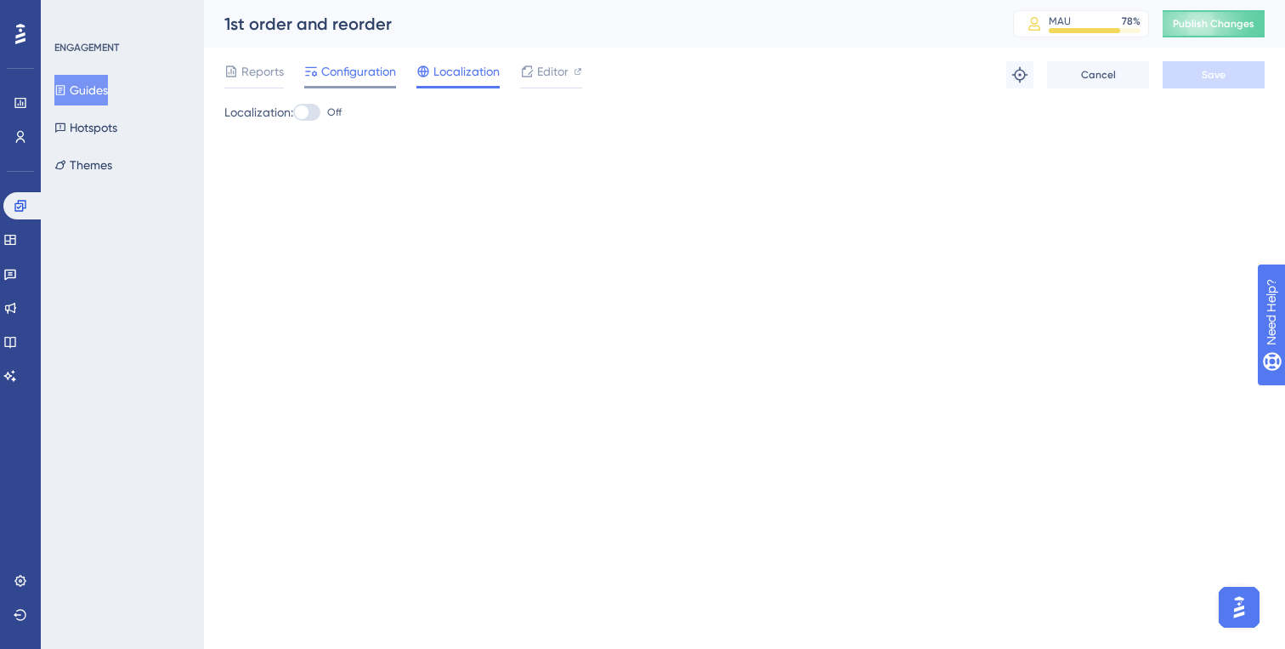
click at [376, 72] on span "Configuration" at bounding box center [358, 71] width 75 height 20
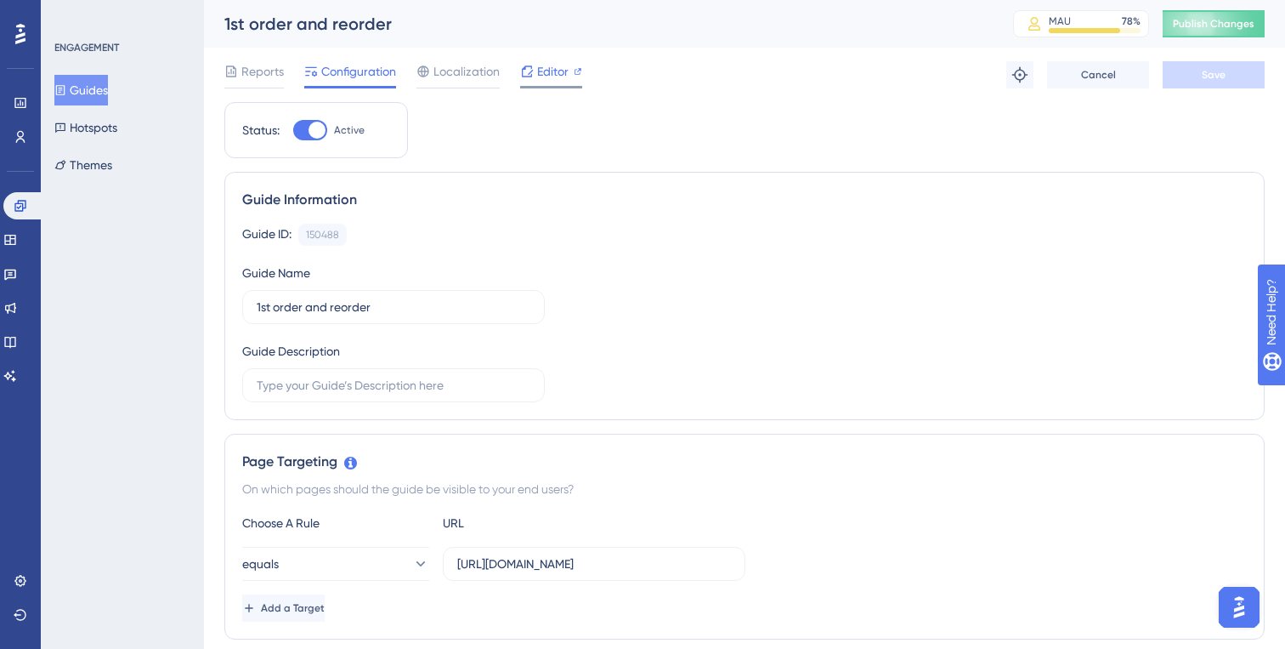
click at [537, 69] on span "Editor" at bounding box center [552, 71] width 31 height 20
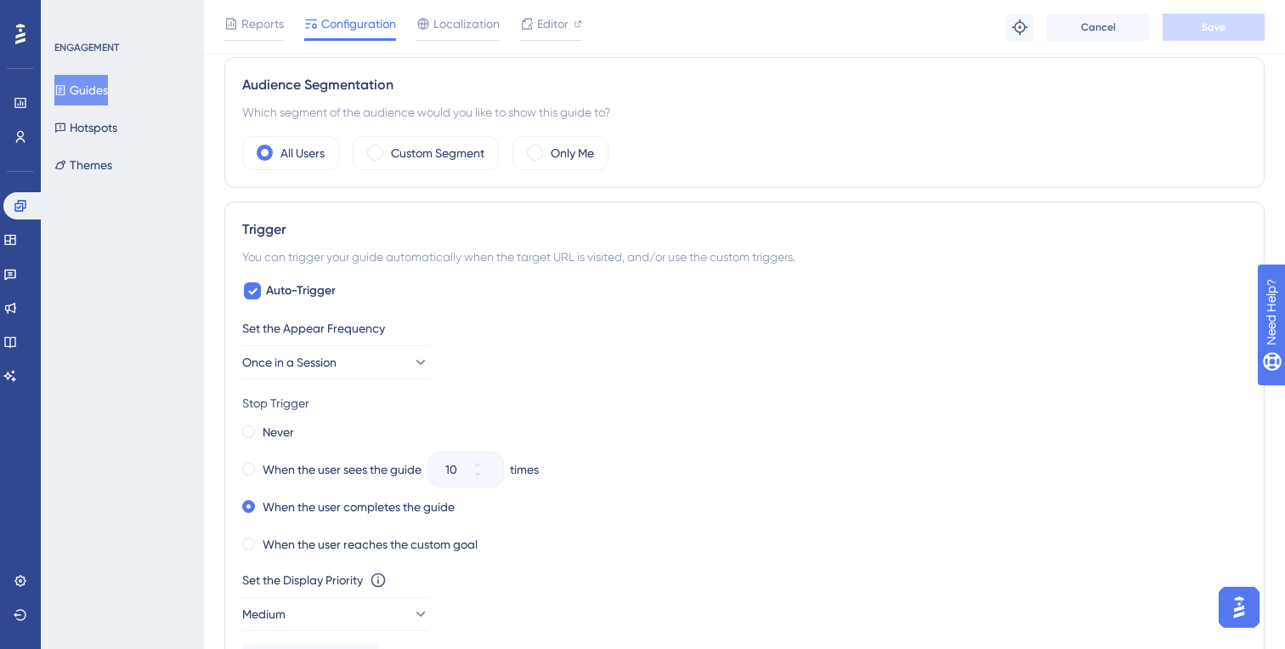
scroll to position [565, 0]
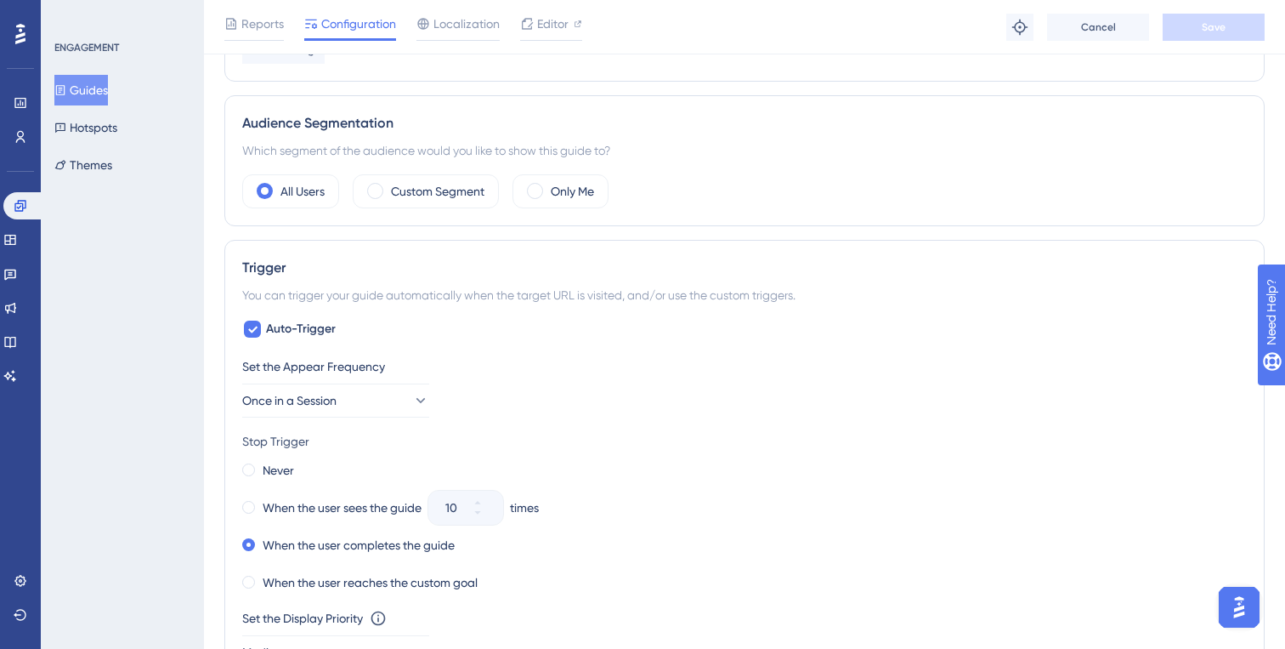
click at [84, 92] on button "Guides" at bounding box center [81, 90] width 54 height 31
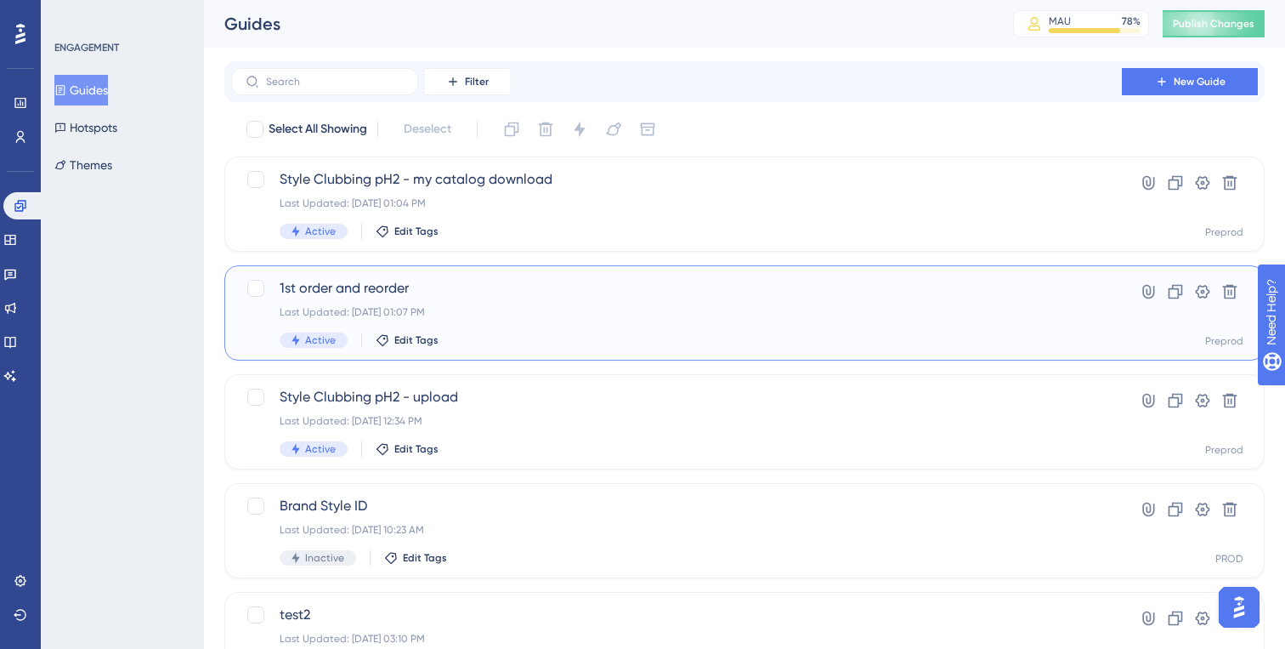
click at [501, 306] on div "Last Updated: Aug 25 2025, 01:07 PM" at bounding box center [677, 312] width 794 height 14
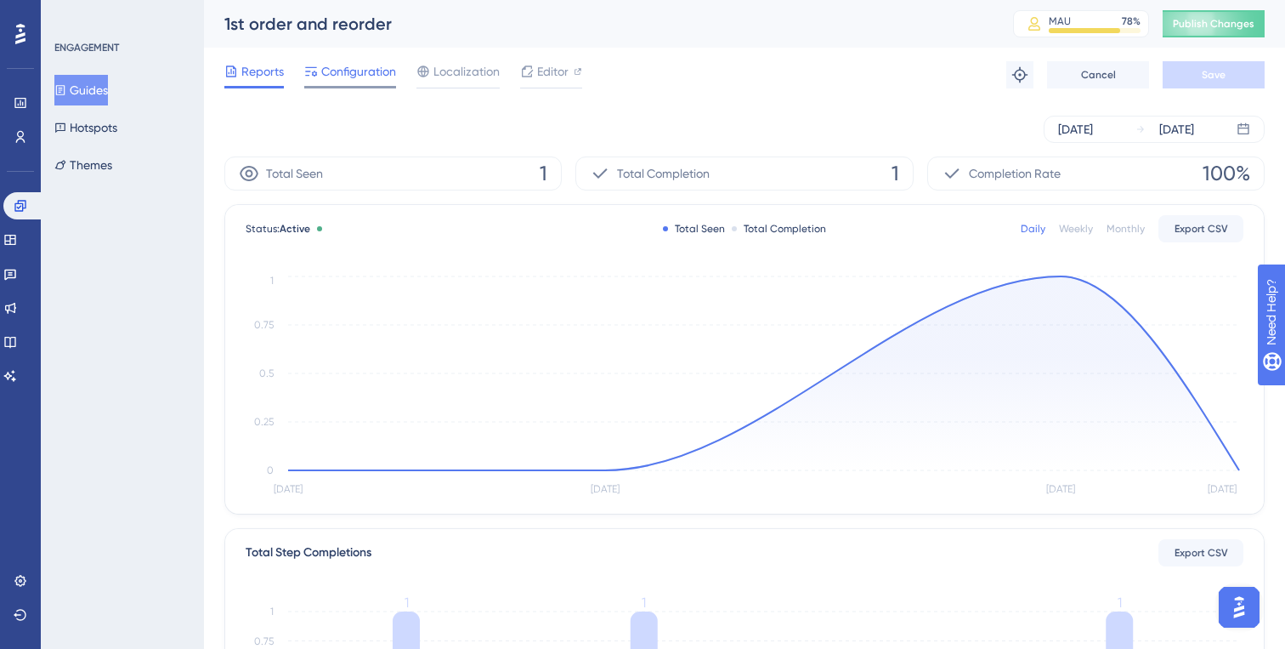
click at [372, 77] on span "Configuration" at bounding box center [358, 71] width 75 height 20
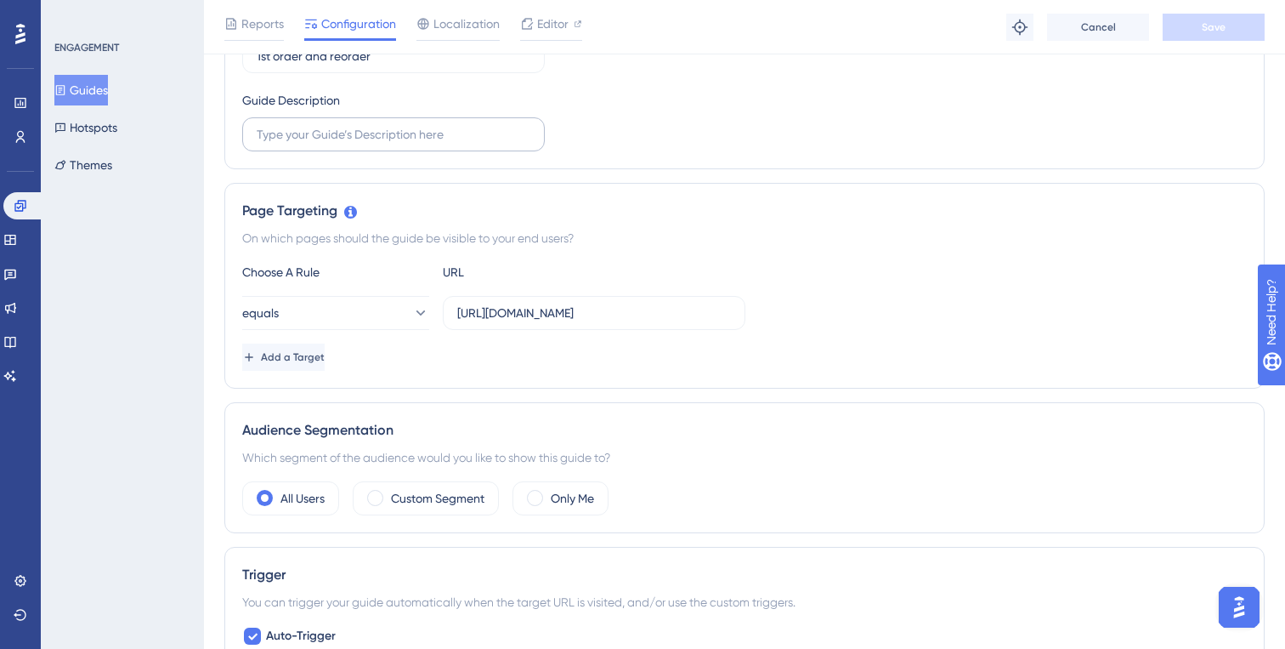
scroll to position [110, 0]
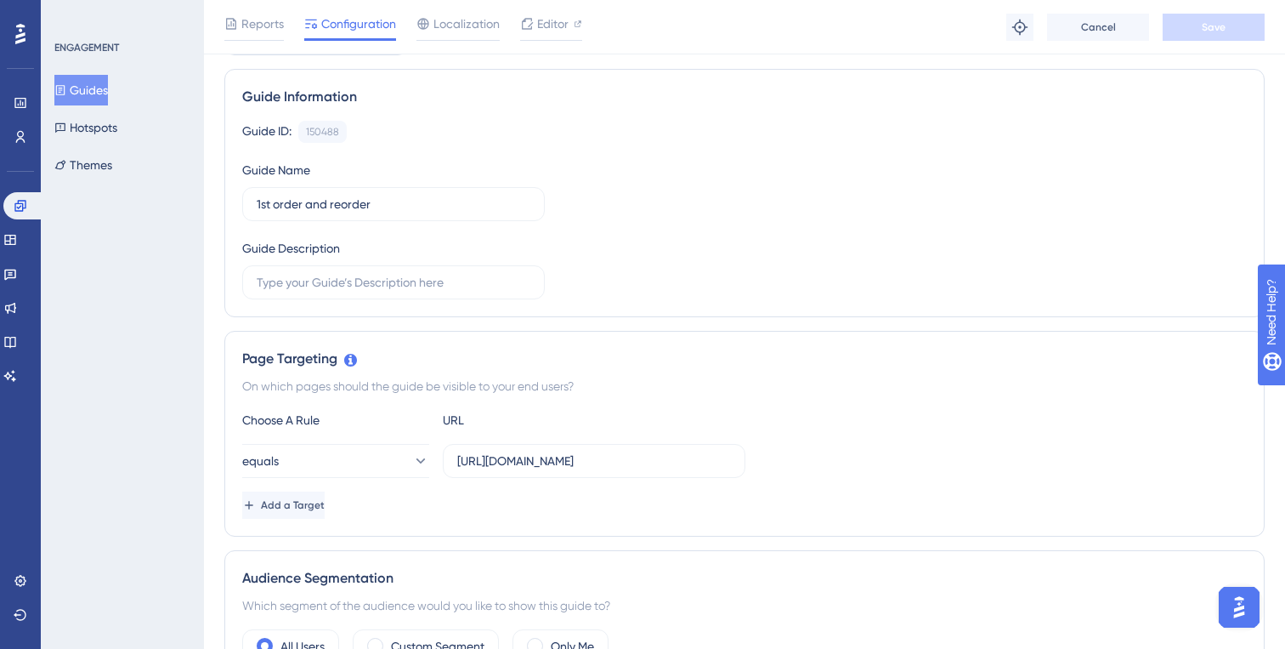
click at [90, 95] on button "Guides" at bounding box center [81, 90] width 54 height 31
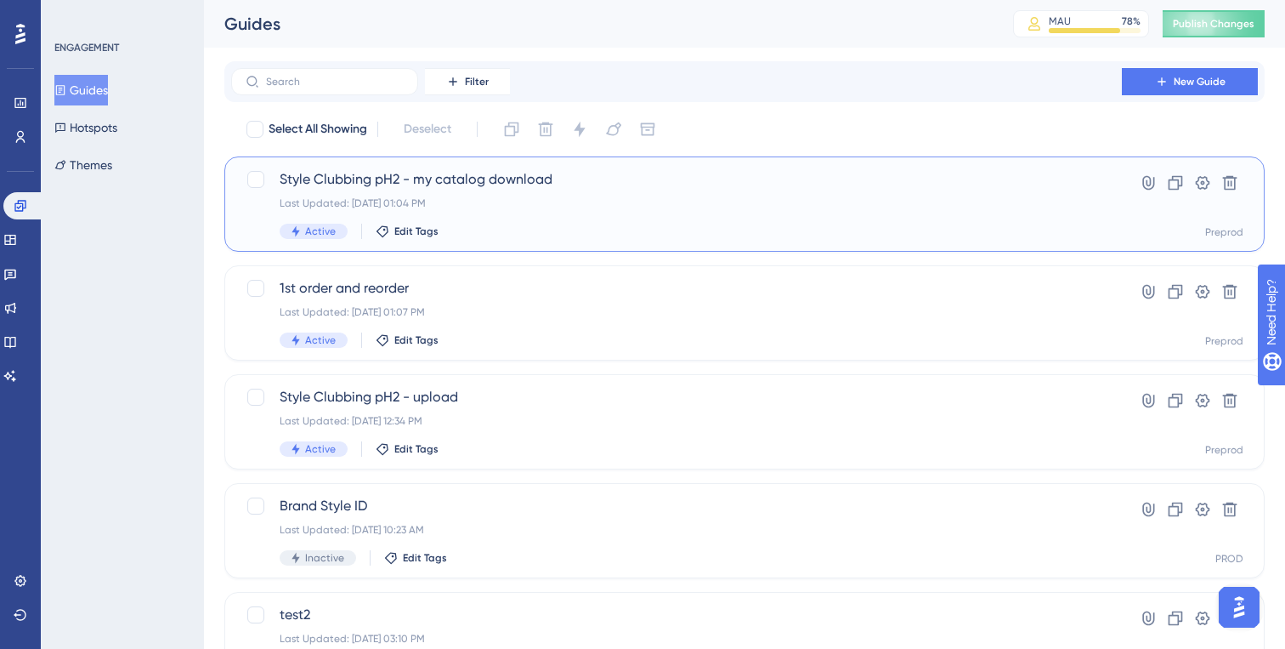
click at [484, 175] on span "Style Clubbing pH2 - my catalog download" at bounding box center [677, 179] width 794 height 20
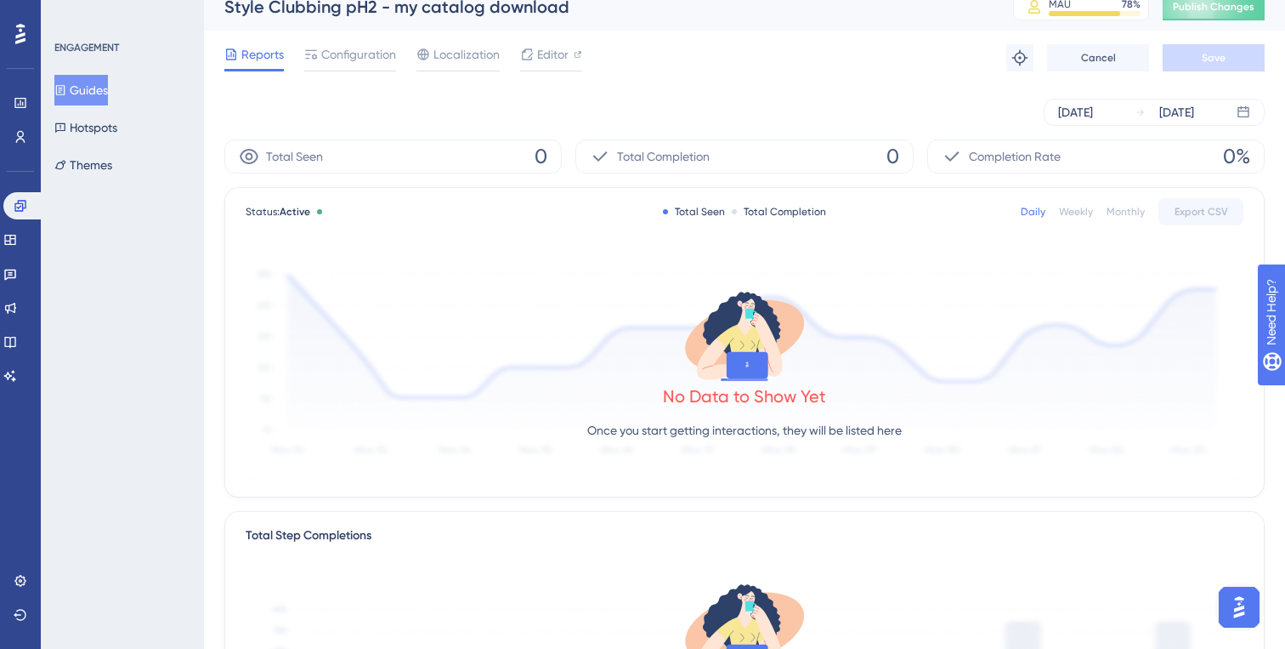
scroll to position [18, 0]
click at [366, 60] on span "Configuration" at bounding box center [358, 53] width 75 height 20
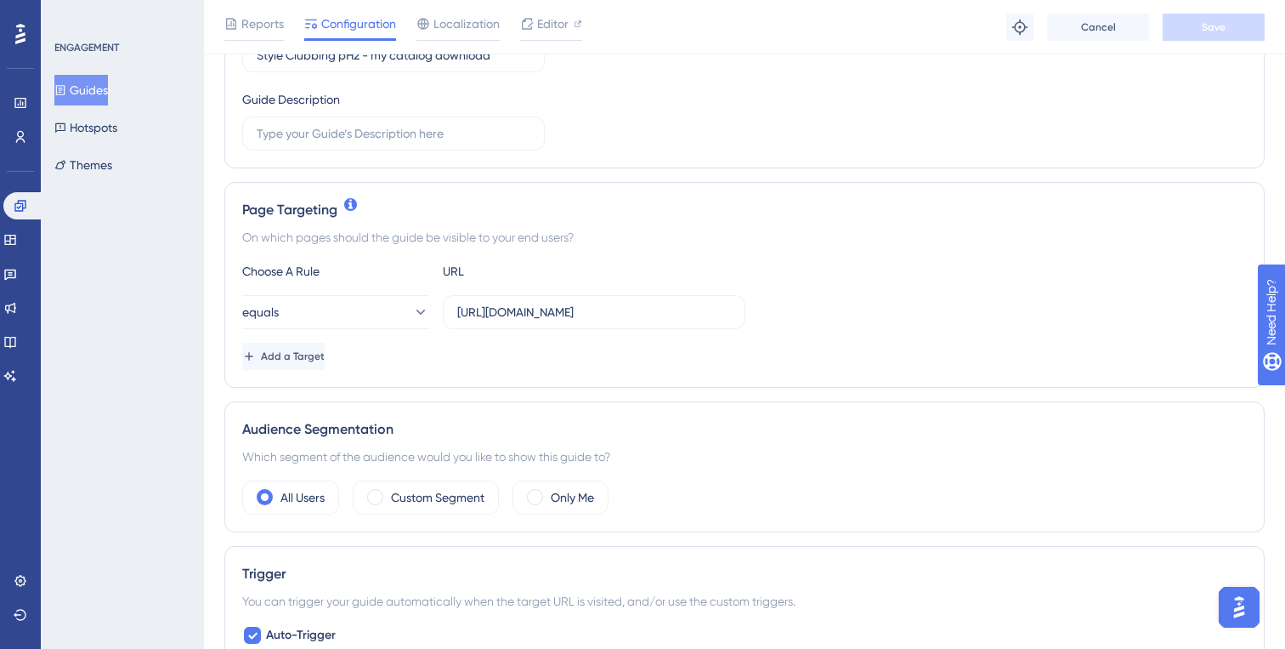
scroll to position [525, 0]
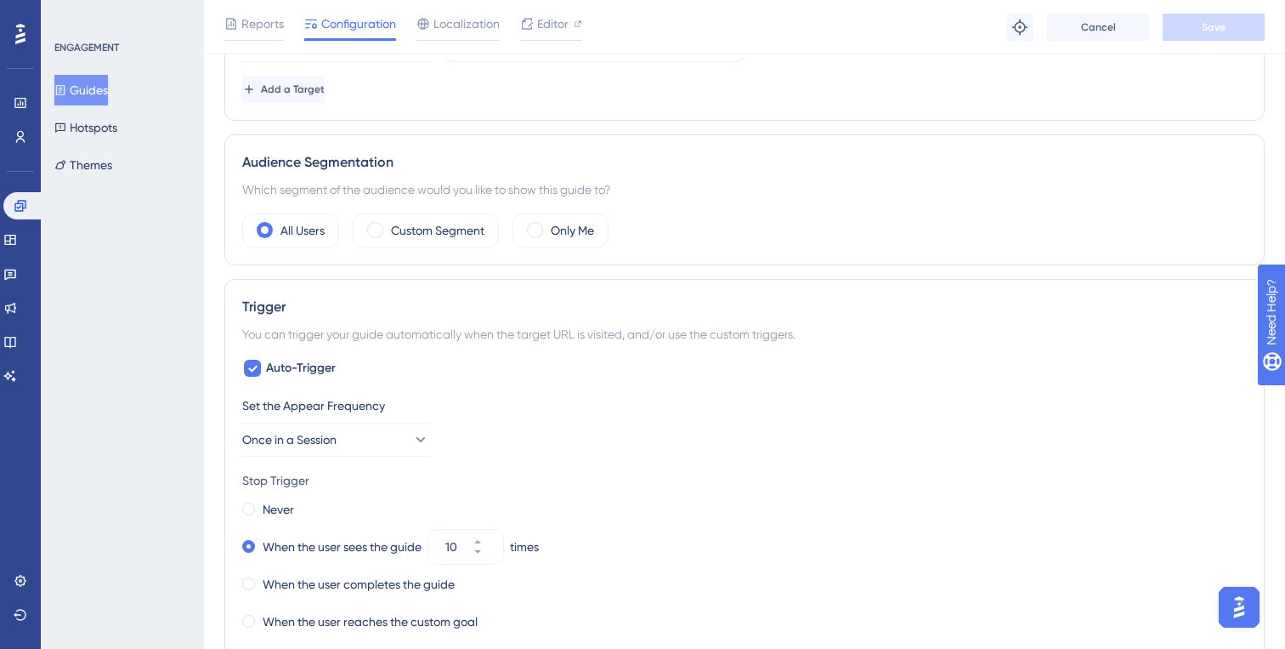
click at [335, 600] on div "Never When the user sees the guide 10 times When the user completes the guide W…" at bounding box center [744, 565] width 1005 height 136
click at [343, 588] on label "When the user completes the guide" at bounding box center [359, 584] width 192 height 20
click at [1226, 29] on button "Save" at bounding box center [1214, 27] width 102 height 27
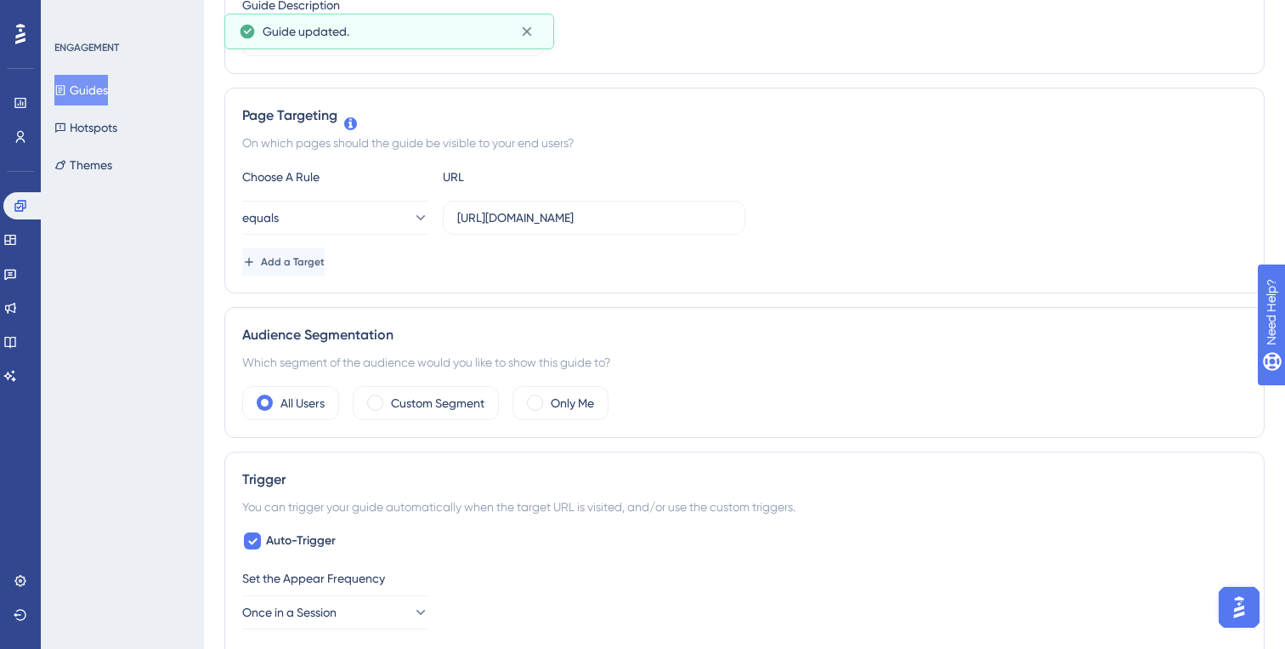
scroll to position [0, 0]
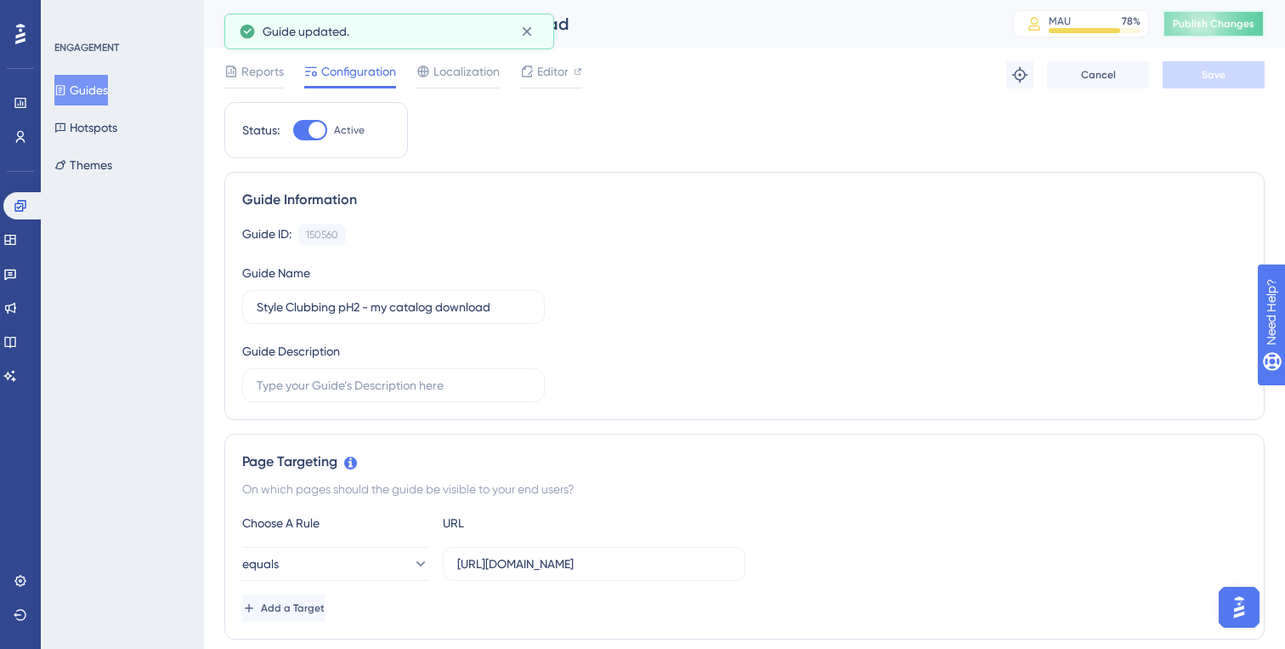
click at [1193, 24] on span "Publish Changes" at bounding box center [1214, 24] width 82 height 14
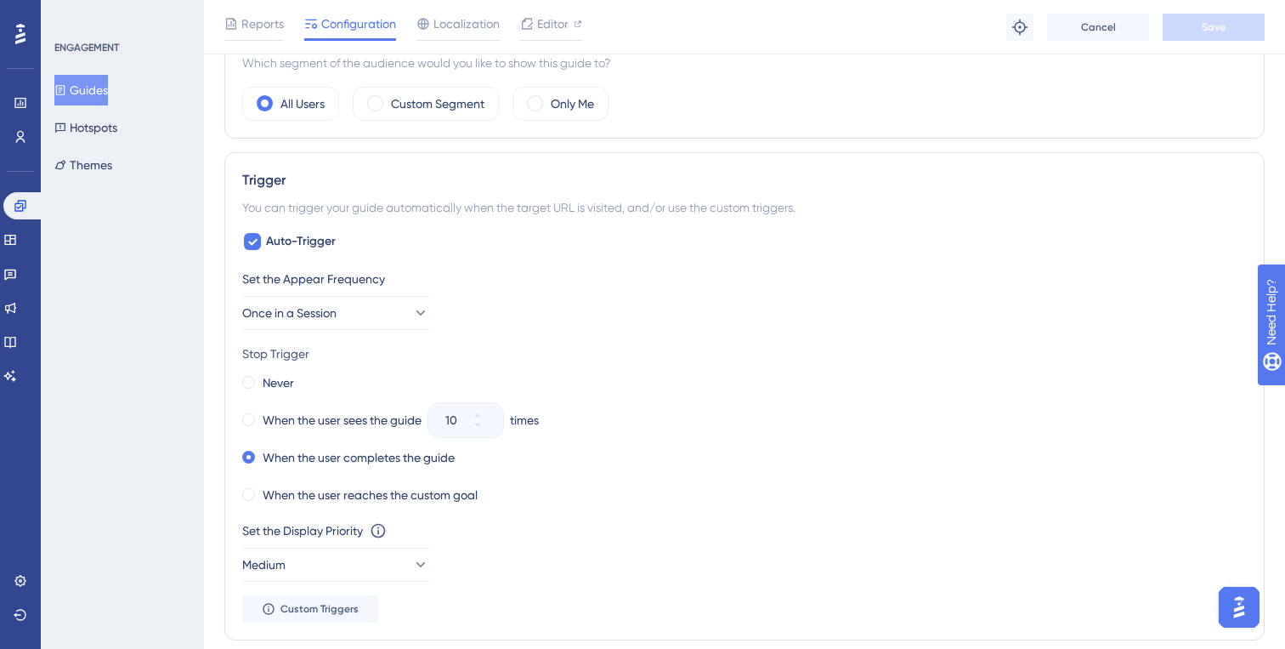
scroll to position [655, 0]
click at [90, 86] on button "Guides" at bounding box center [81, 90] width 54 height 31
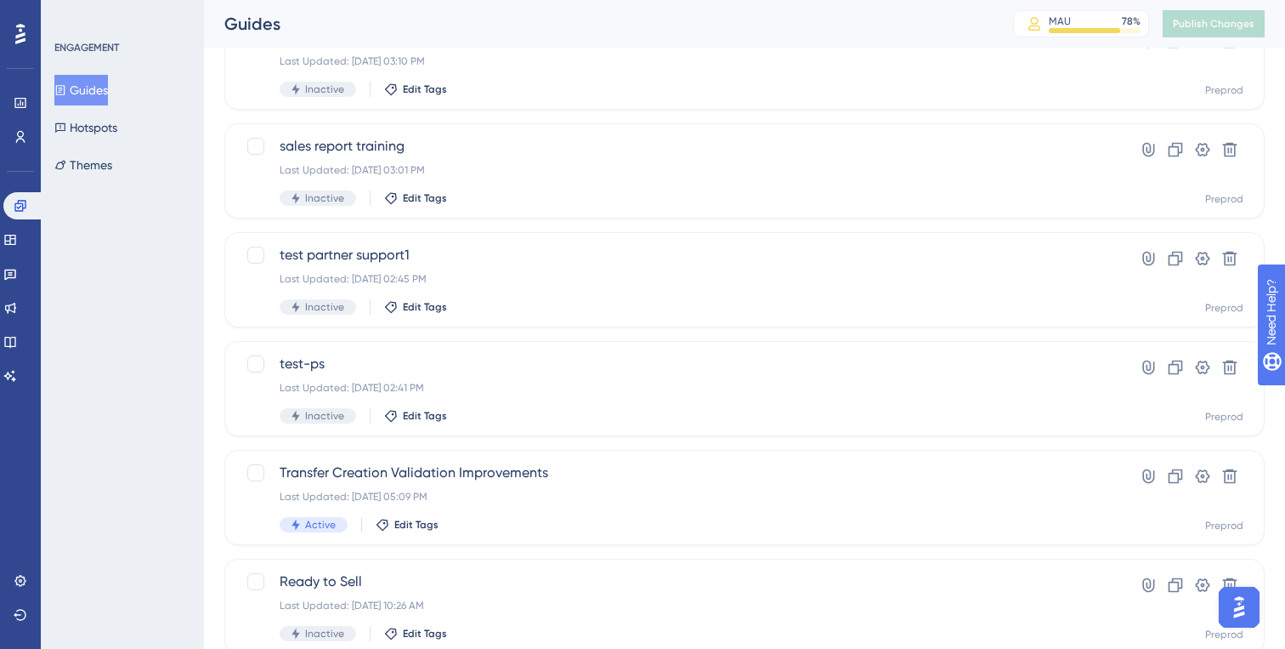
scroll to position [671, 0]
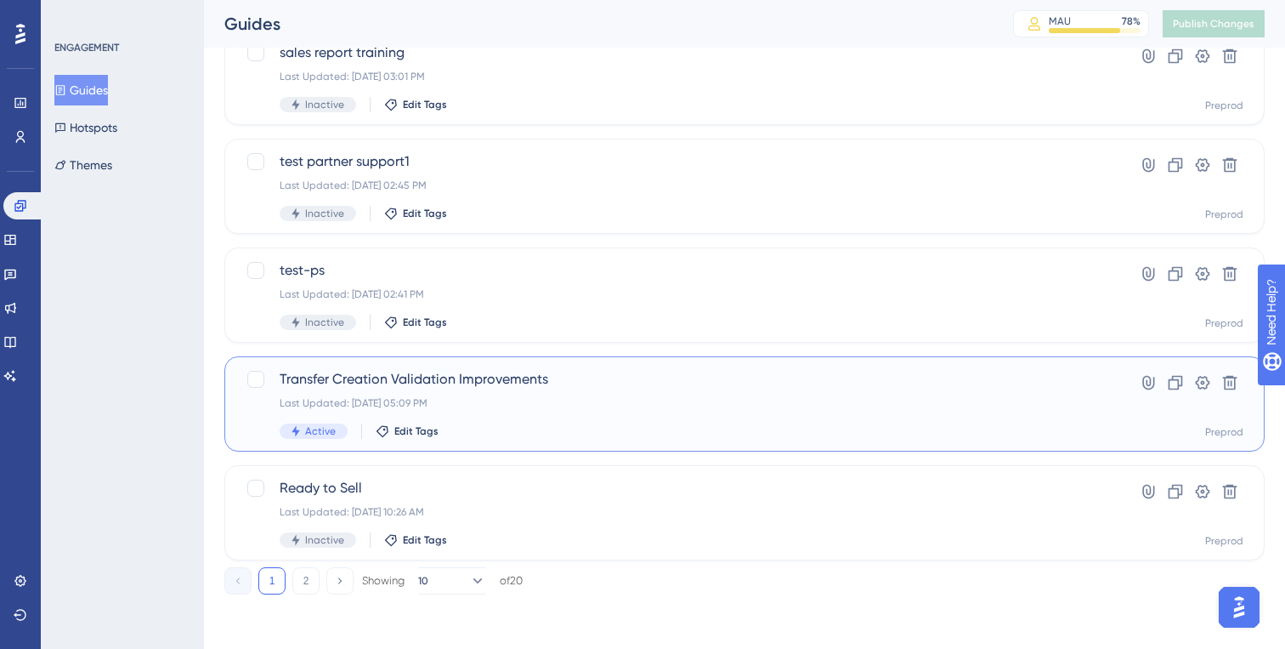
click at [544, 384] on span "Transfer Creation Validation Improvements" at bounding box center [677, 379] width 794 height 20
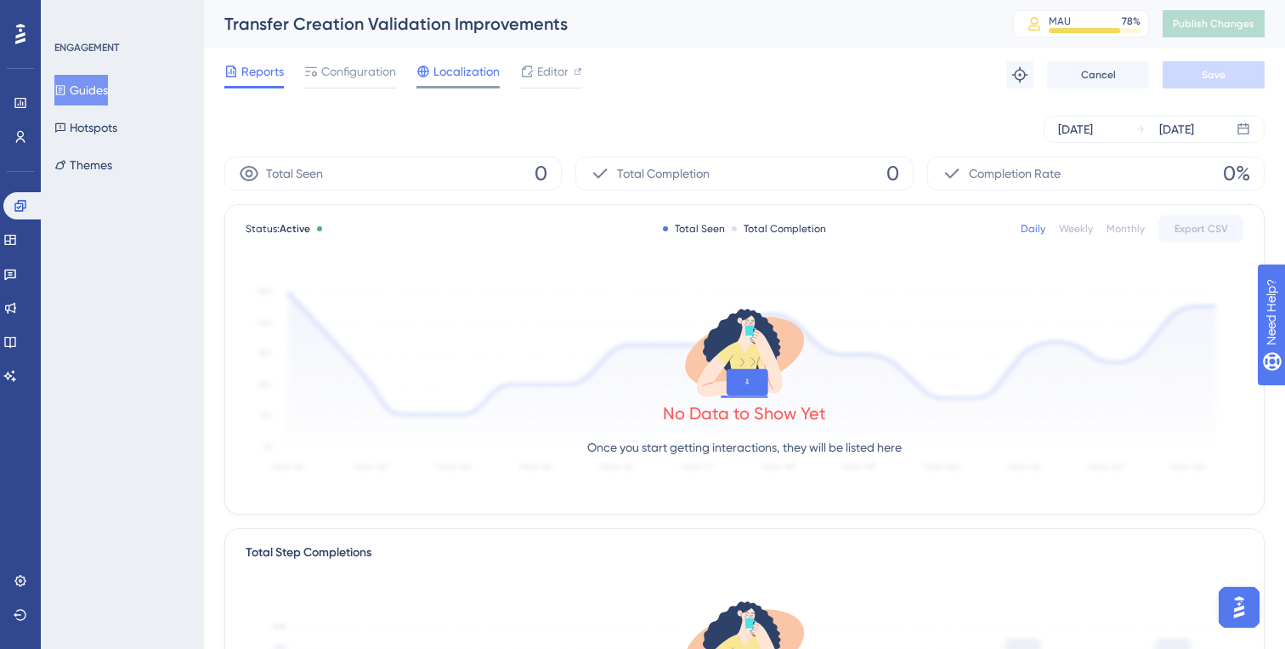
click at [475, 77] on span "Localization" at bounding box center [467, 71] width 66 height 20
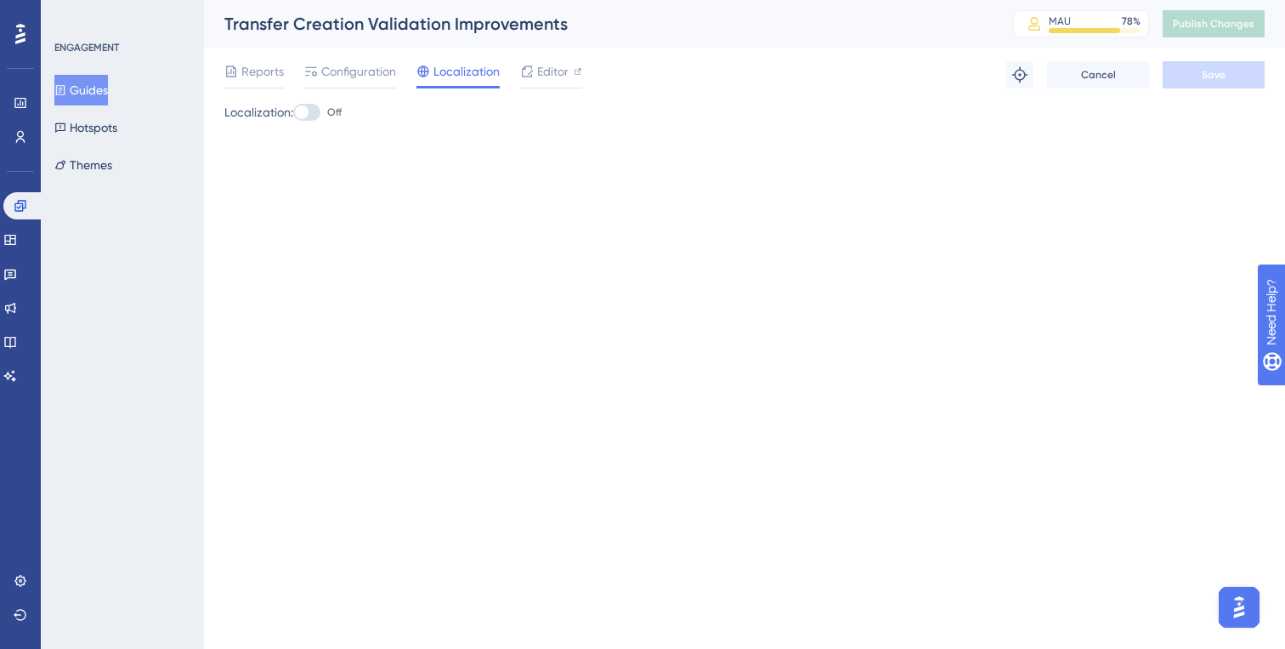
click at [343, 60] on div "Reports Configuration Localization Editor Troubleshoot Cancel Save" at bounding box center [744, 75] width 1041 height 54
click at [343, 67] on span "Configuration" at bounding box center [358, 71] width 75 height 20
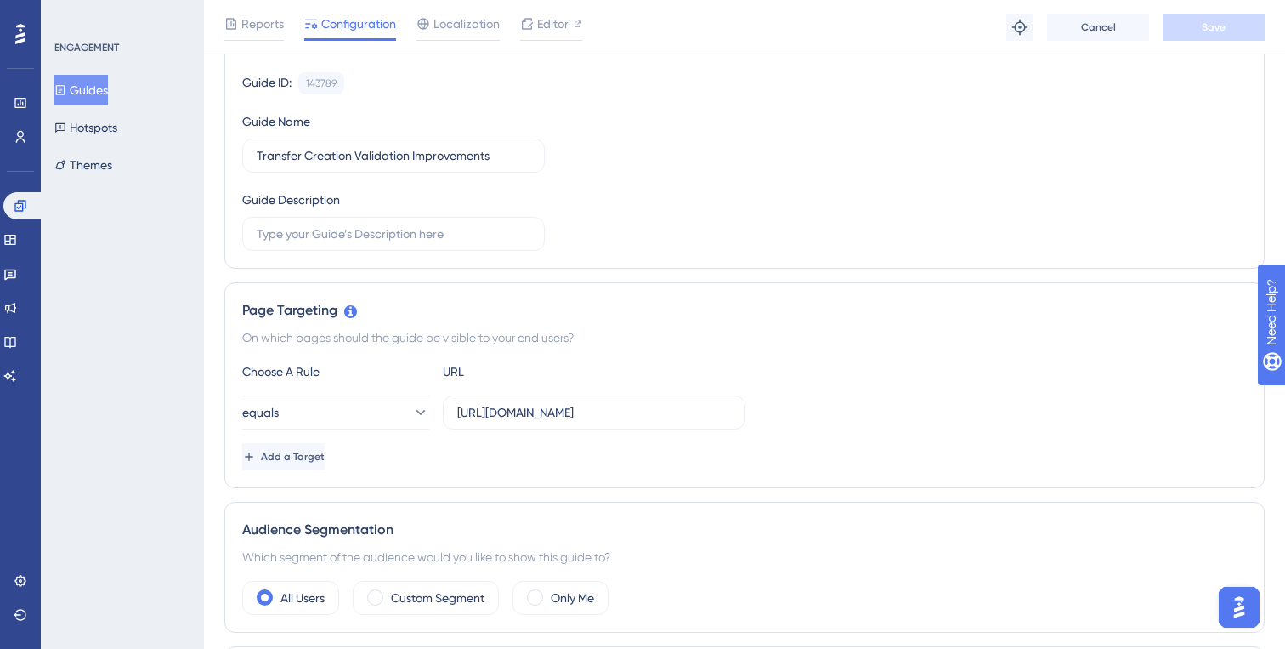
scroll to position [21, 0]
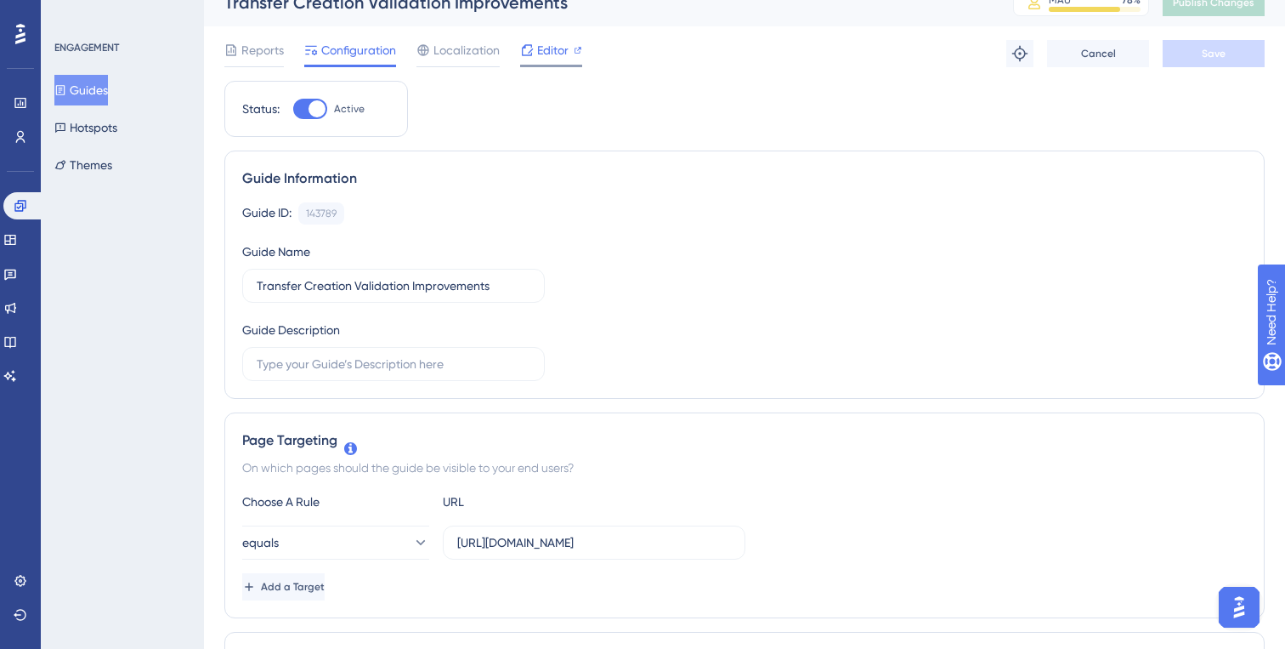
click at [538, 56] on span "Editor" at bounding box center [552, 50] width 31 height 20
click at [99, 95] on button "Guides" at bounding box center [81, 90] width 54 height 31
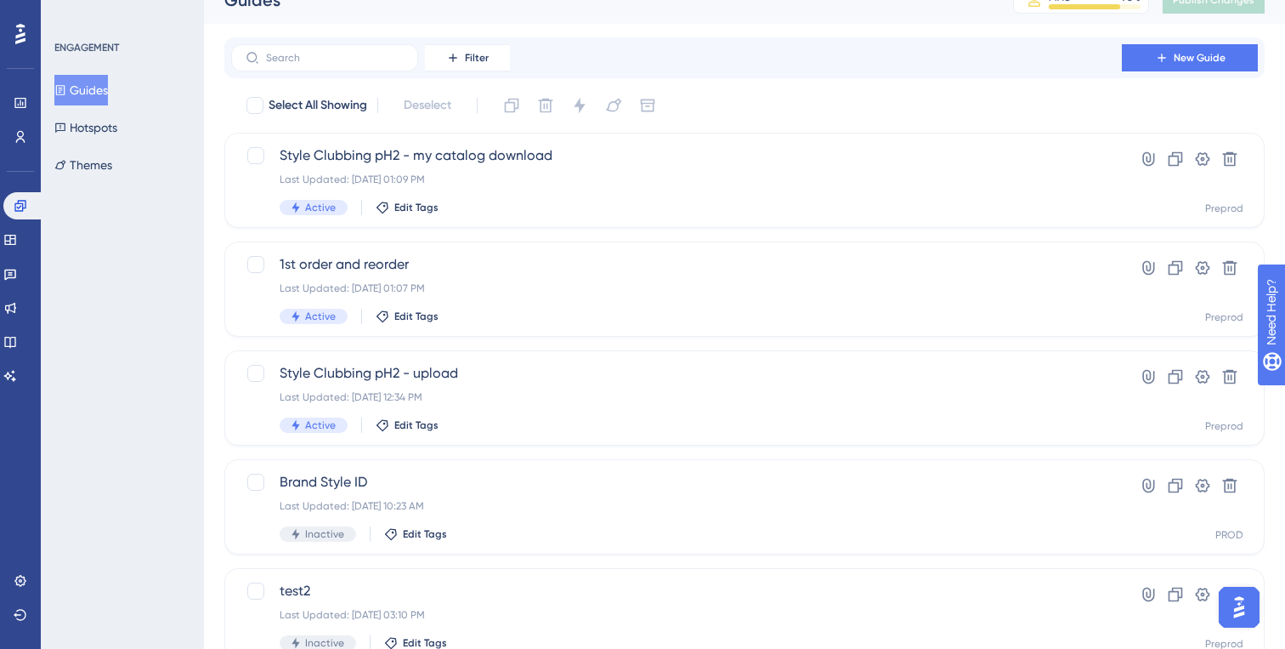
scroll to position [40, 0]
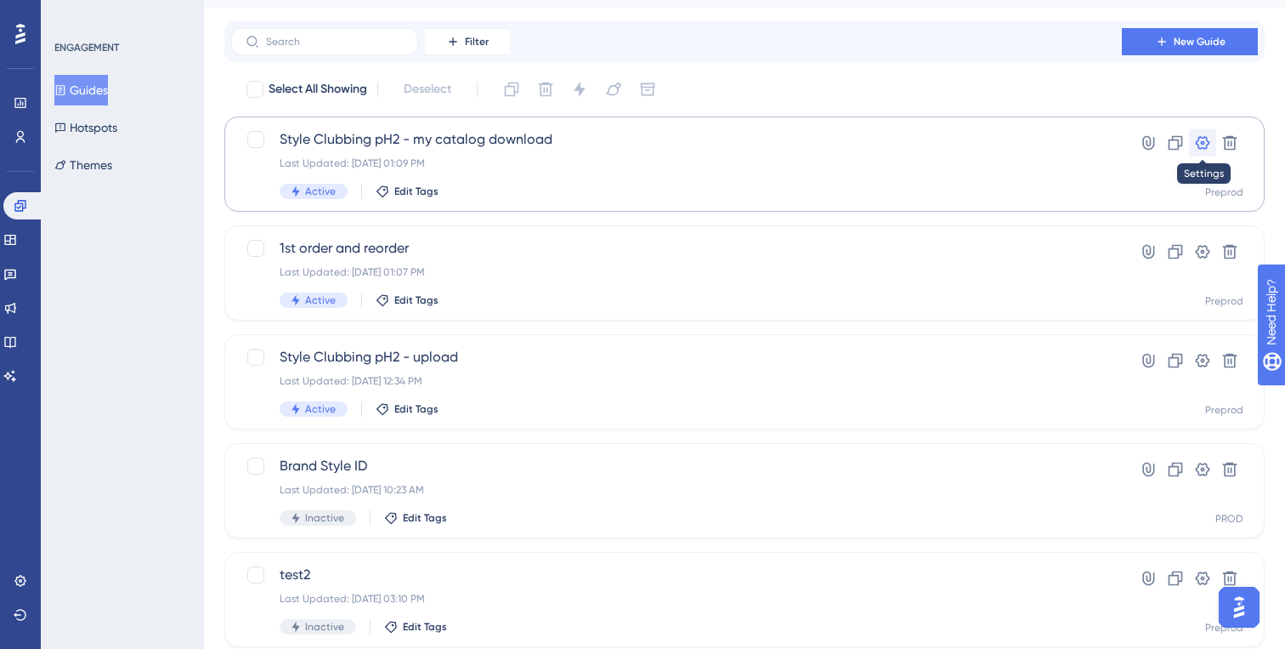
click at [1200, 145] on icon at bounding box center [1203, 143] width 14 height 14
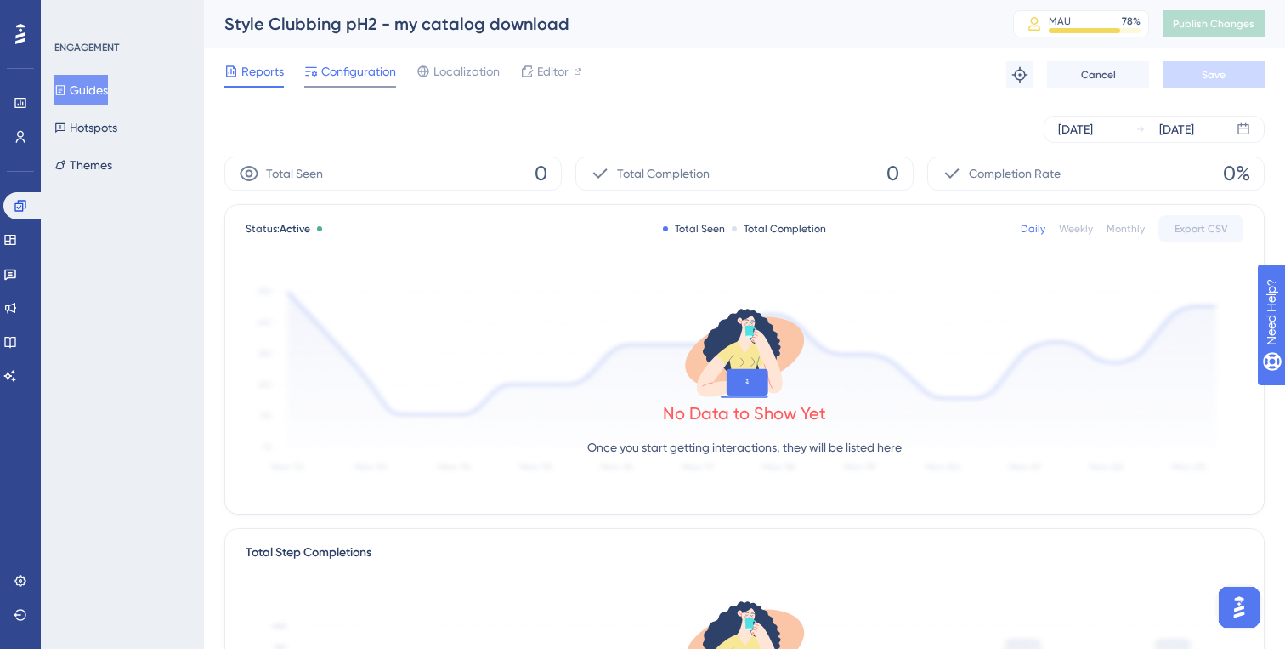
click at [378, 75] on span "Configuration" at bounding box center [358, 71] width 75 height 20
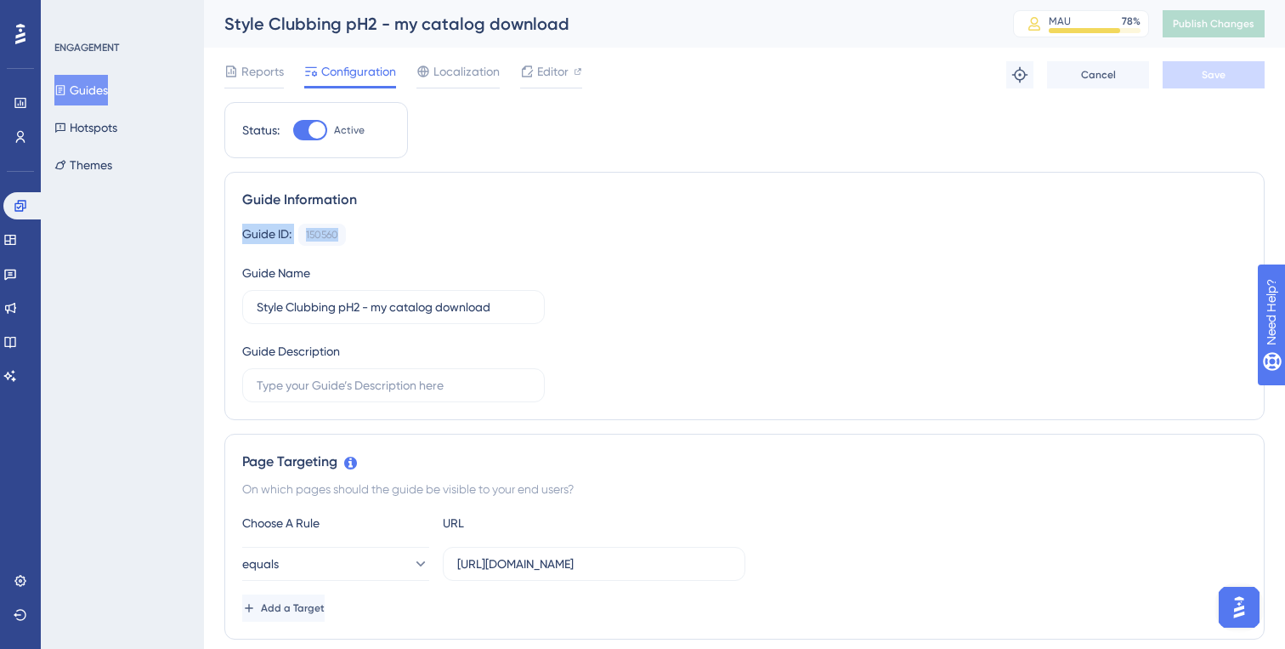
drag, startPoint x: 356, startPoint y: 230, endPoint x: 239, endPoint y: 225, distance: 117.4
click at [239, 225] on div "Guide Information Guide ID: 150560 Copy Guide Name Style Clubbing pH2 - my cata…" at bounding box center [744, 296] width 1041 height 248
copy div "Guide ID: 150560"
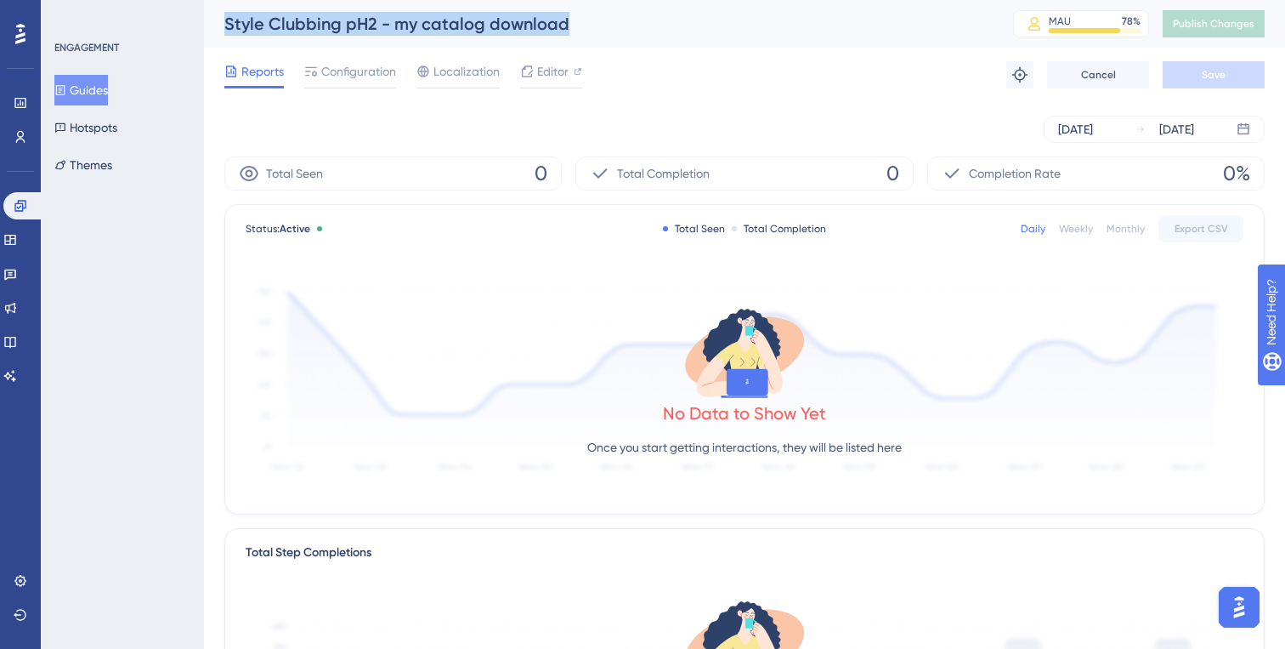
drag, startPoint x: 570, startPoint y: 30, endPoint x: 255, endPoint y: 0, distance: 316.0
click at [256, 2] on div "Style Clubbing pH2 - my catalog download MAU 78 % Click to see add-on and upgra…" at bounding box center [744, 24] width 1081 height 48
copy div "Style Clubbing pH2 - my catalog download"
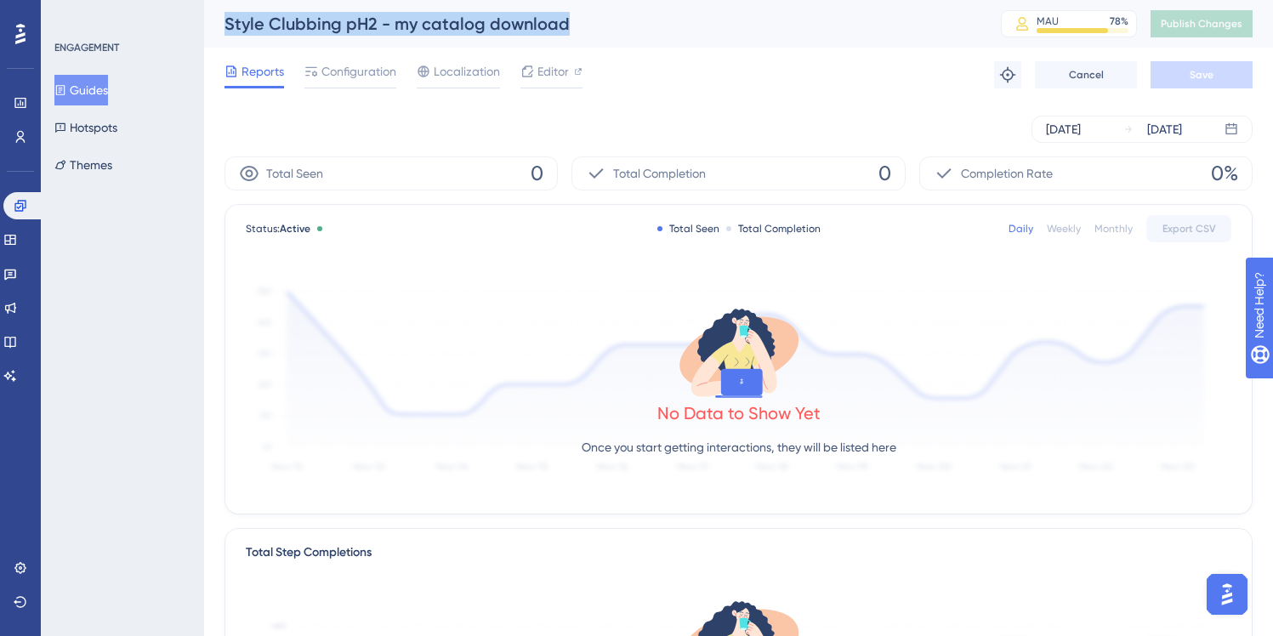
click at [107, 91] on button "Guides" at bounding box center [81, 90] width 54 height 31
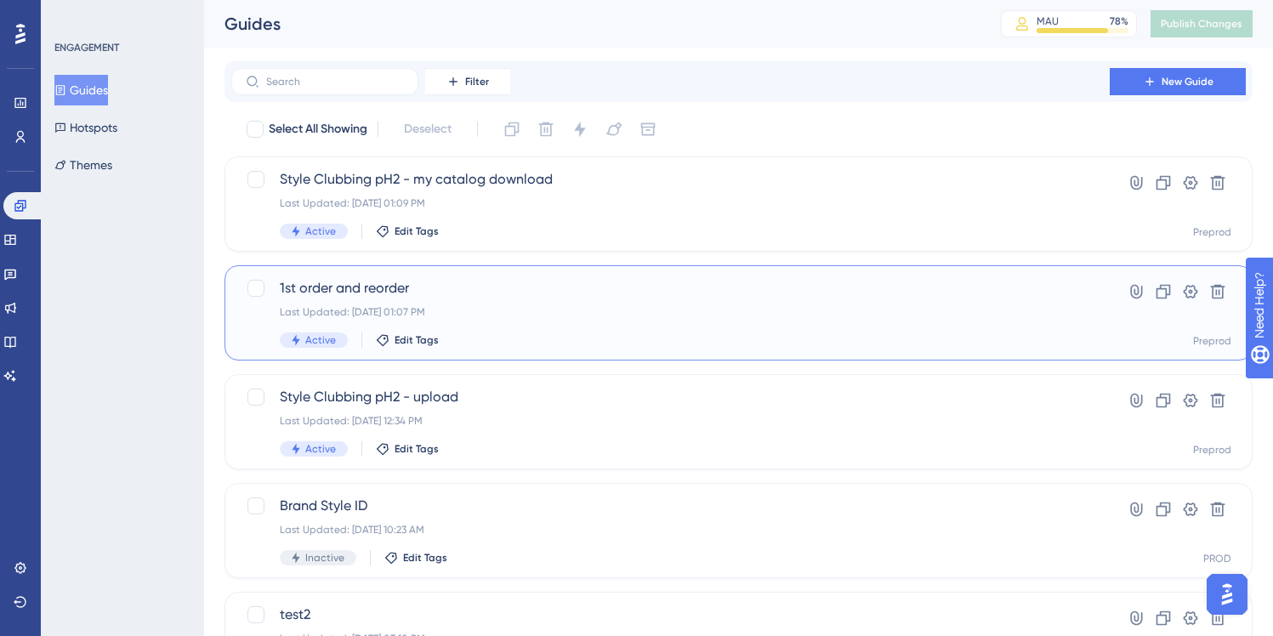
click at [418, 294] on span "1st order and reorder" at bounding box center [670, 288] width 781 height 20
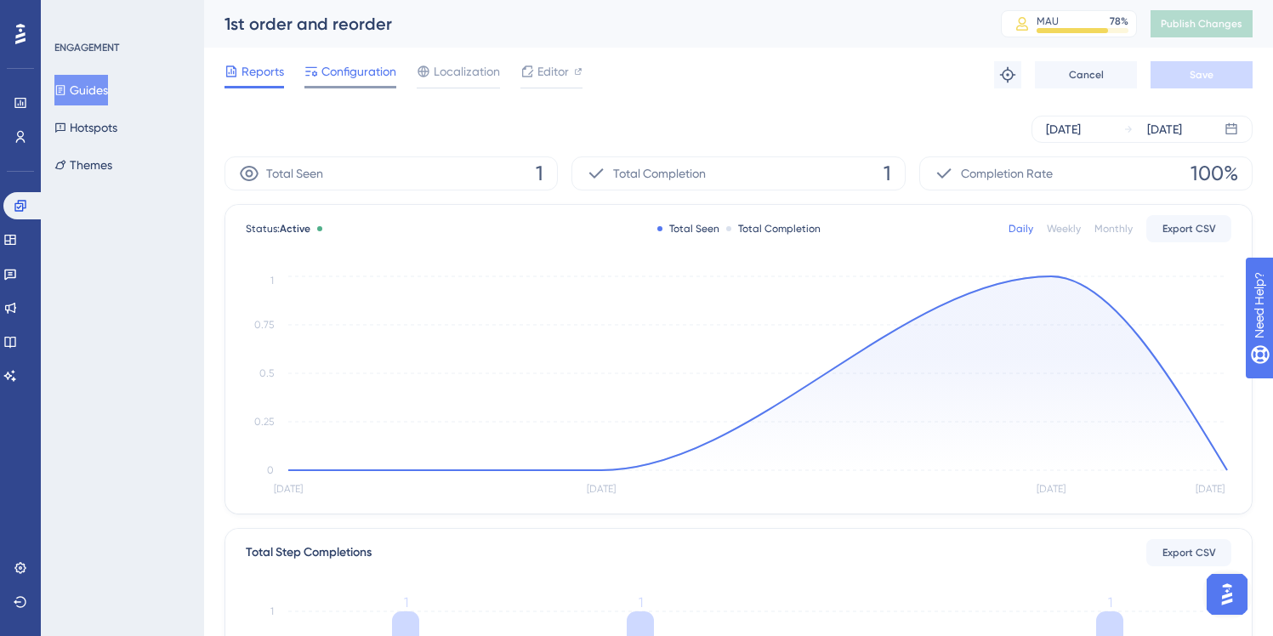
click at [349, 74] on span "Configuration" at bounding box center [358, 71] width 75 height 20
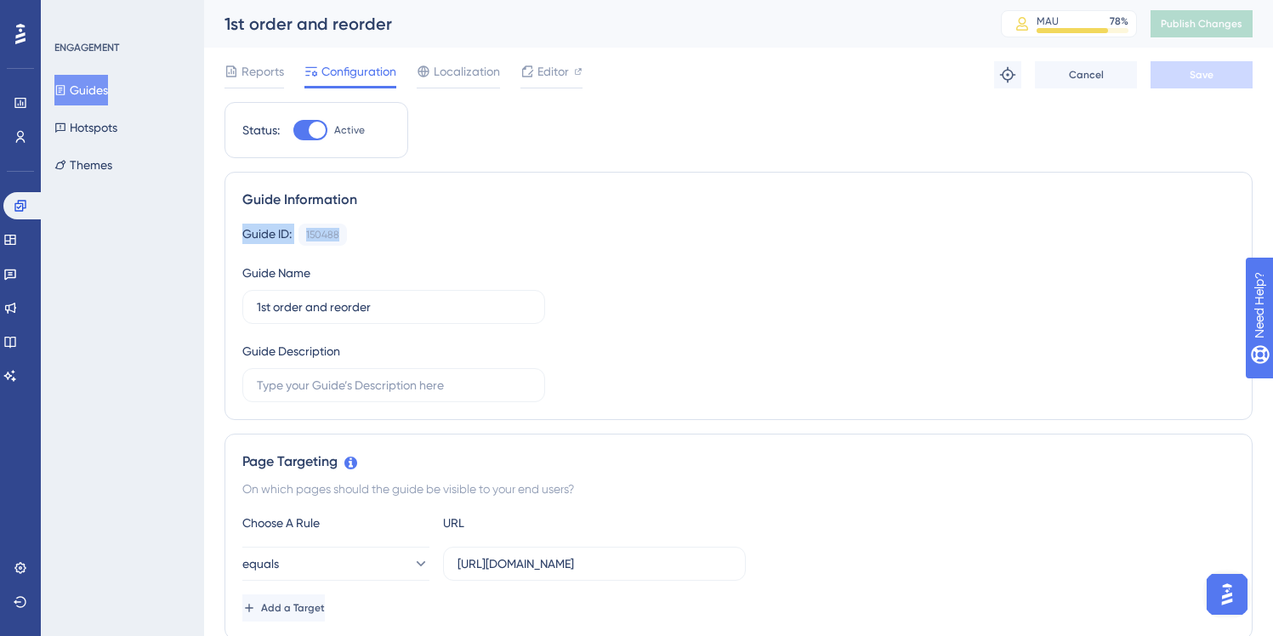
drag, startPoint x: 360, startPoint y: 229, endPoint x: 230, endPoint y: 225, distance: 129.3
click at [230, 225] on div "Guide Information Guide ID: 150488 Copy Guide Name 1st order and reorder Guide …" at bounding box center [738, 296] width 1028 height 248
copy div "Guide ID: 150488"
drag, startPoint x: 380, startPoint y: 26, endPoint x: 220, endPoint y: 26, distance: 159.8
click at [220, 26] on div "1st order and reorder MAU 78 % Click to see add-on and upgrade options Publish …" at bounding box center [738, 24] width 1069 height 48
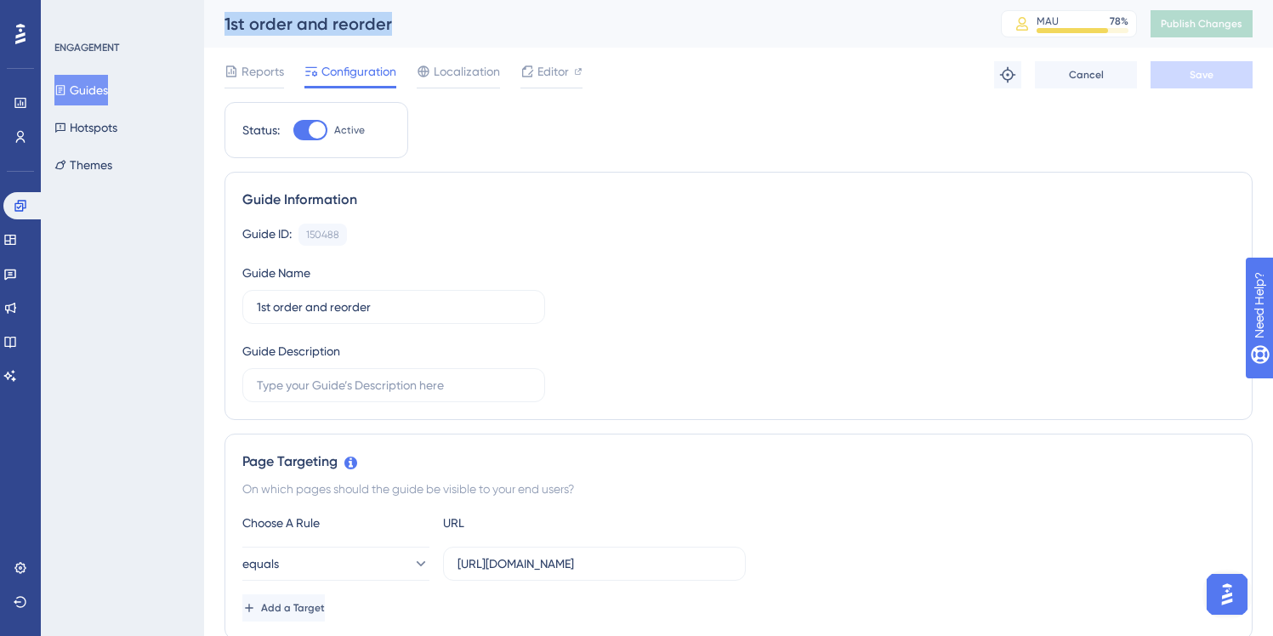
copy div "1st order and reorder"
click at [80, 95] on button "Guides" at bounding box center [81, 90] width 54 height 31
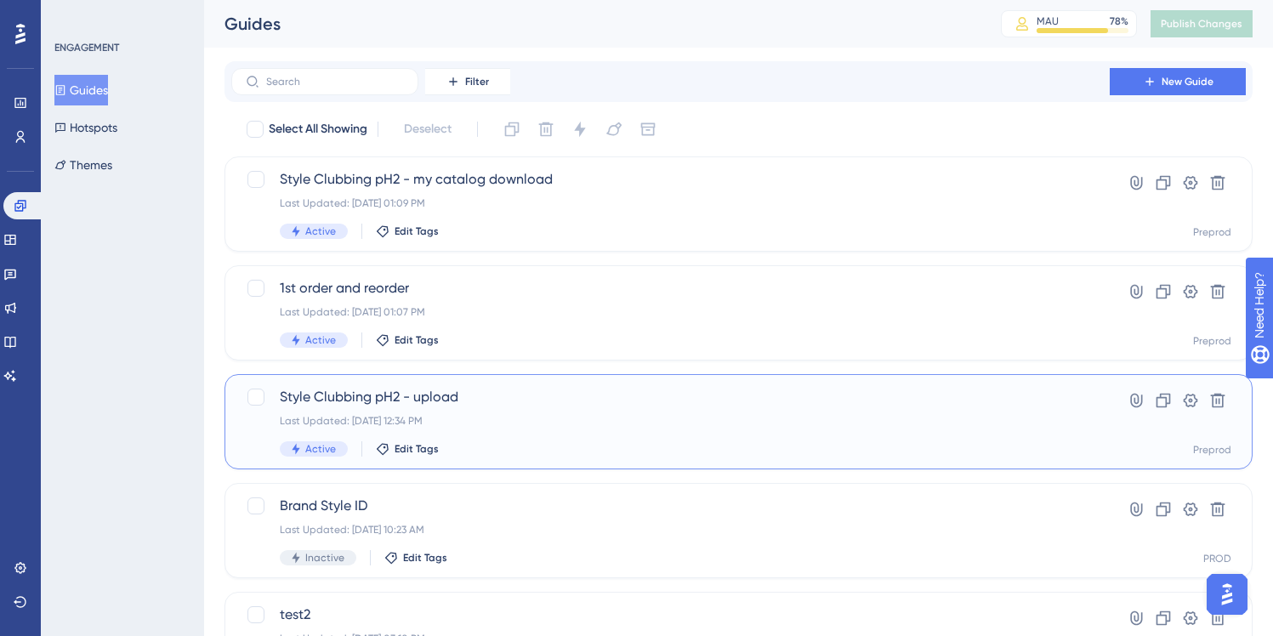
click at [478, 407] on div "Style Clubbing pH2 - upload Last Updated: Aug 25 2025, 12:34 PM Active Edit Tags" at bounding box center [670, 422] width 781 height 70
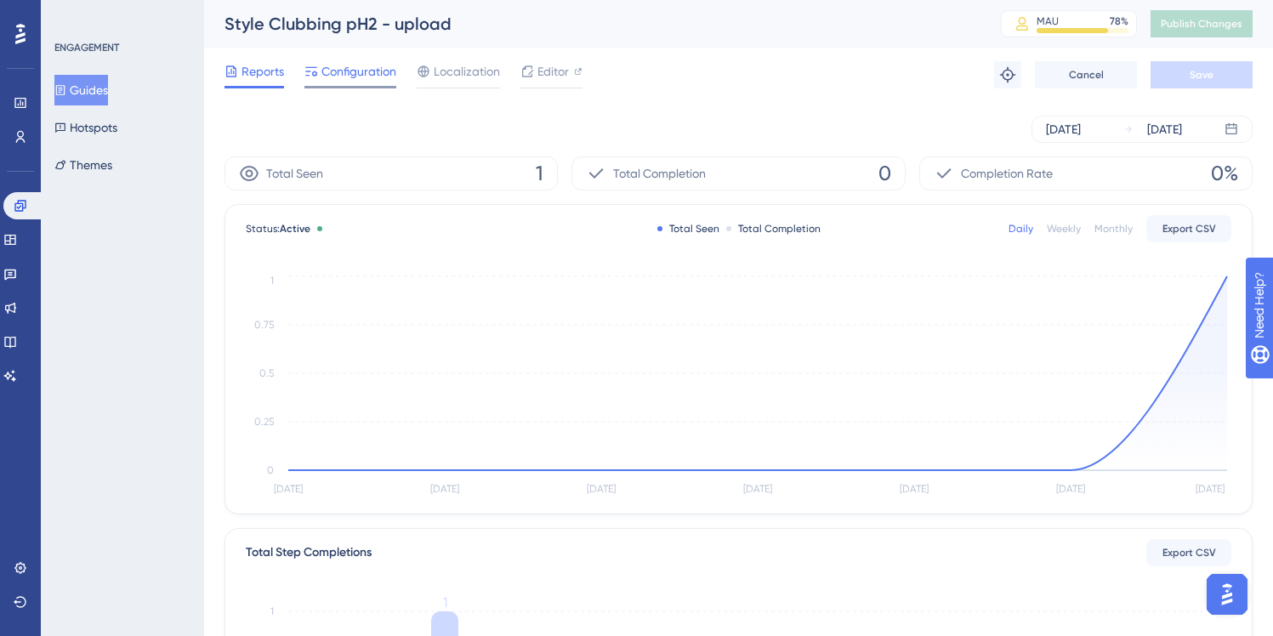
click at [382, 77] on span "Configuration" at bounding box center [358, 71] width 75 height 20
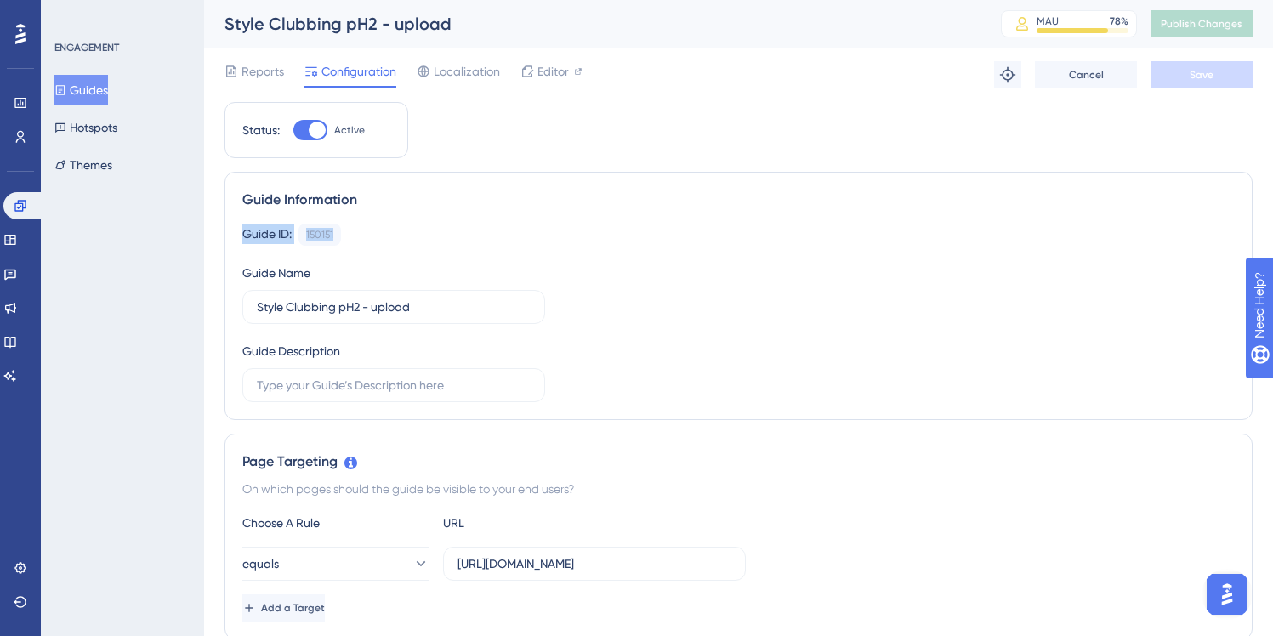
drag, startPoint x: 385, startPoint y: 232, endPoint x: 226, endPoint y: 222, distance: 159.3
click at [226, 222] on div "Guide Information Guide ID: 150151 Copy Guide Name Style Clubbing pH2 - upload …" at bounding box center [738, 296] width 1028 height 248
copy div "Guide ID: 150151"
drag, startPoint x: 461, startPoint y: 19, endPoint x: 208, endPoint y: 18, distance: 252.5
click at [208, 18] on div "Style Clubbing pH2 - upload MAU 78 % Click to see add-on and upgrade options Pu…" at bounding box center [738, 24] width 1069 height 48
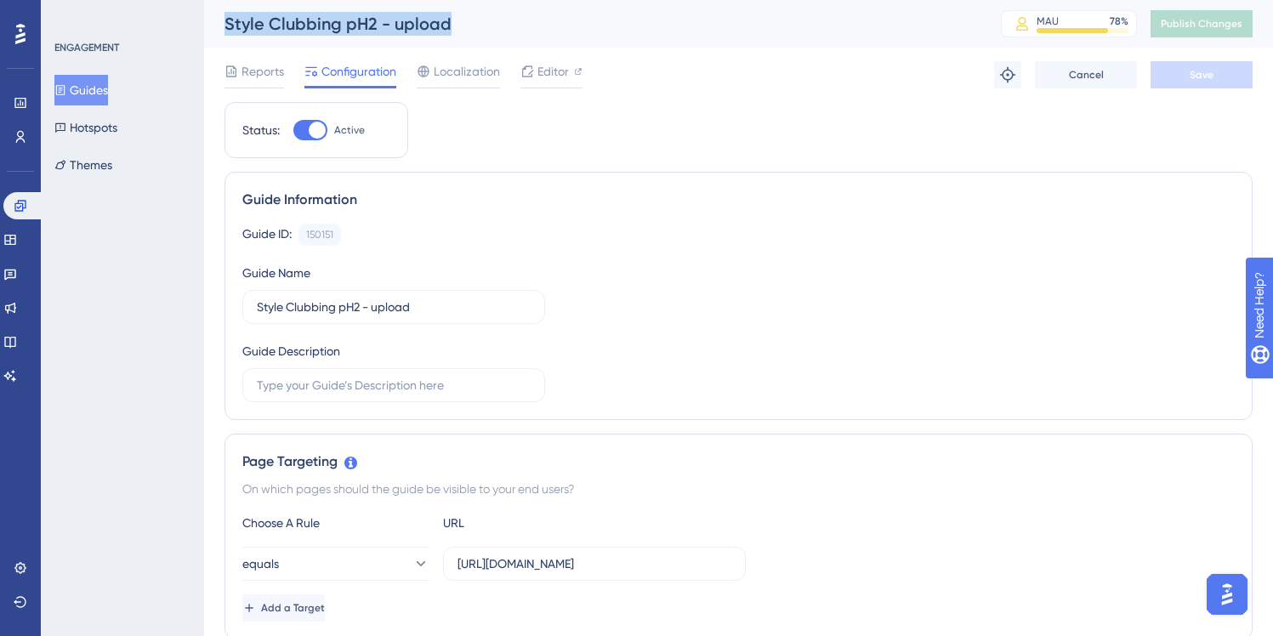
copy div "Style Clubbing pH2 - upload"
click at [551, 69] on span "Editor" at bounding box center [552, 71] width 31 height 20
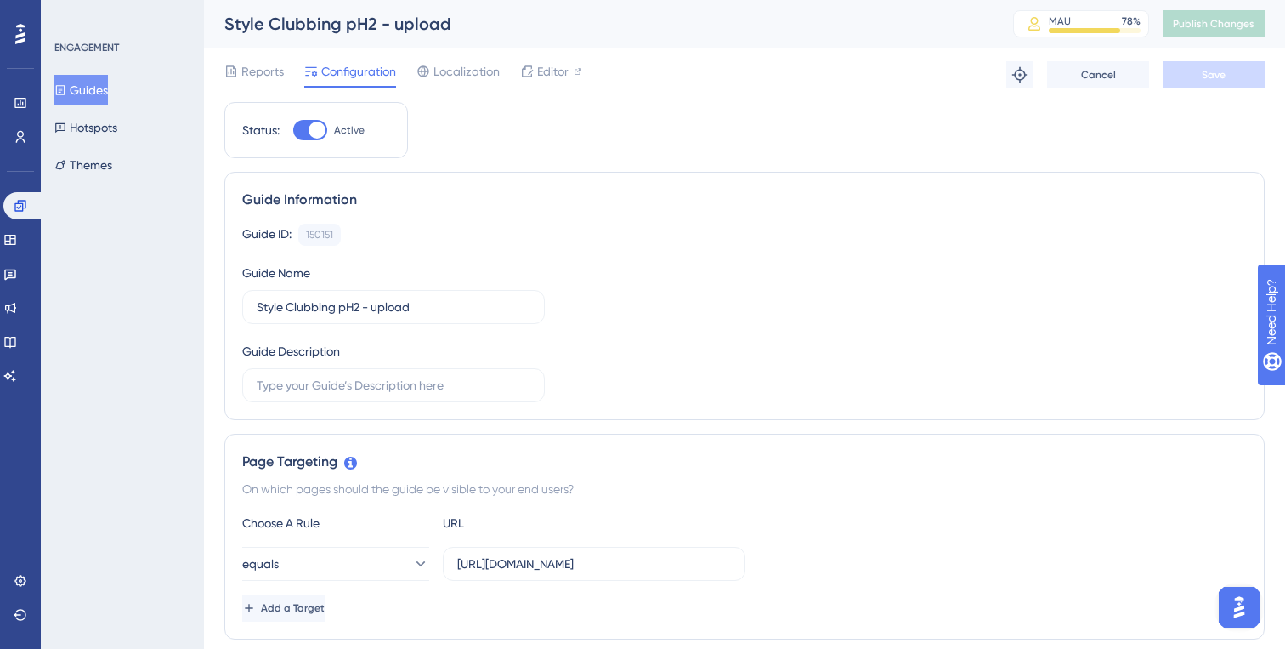
click at [86, 77] on button "Guides" at bounding box center [81, 90] width 54 height 31
